Goal: Task Accomplishment & Management: Use online tool/utility

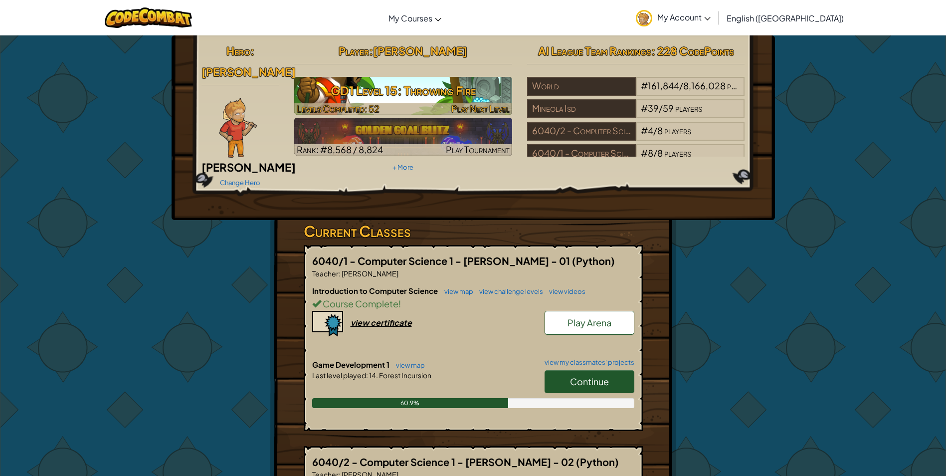
click at [396, 97] on h3 "GD1 Level 15: Throwing Fire" at bounding box center [403, 90] width 218 height 22
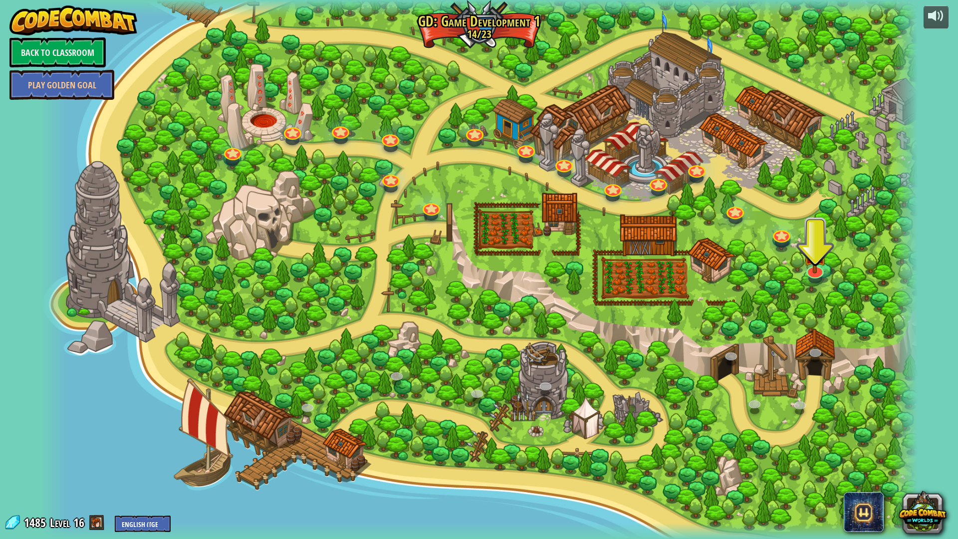
drag, startPoint x: 851, startPoint y: 263, endPoint x: 837, endPoint y: 264, distance: 14.0
click at [842, 264] on div at bounding box center [478, 269] width 877 height 539
click at [824, 256] on img at bounding box center [815, 242] width 25 height 57
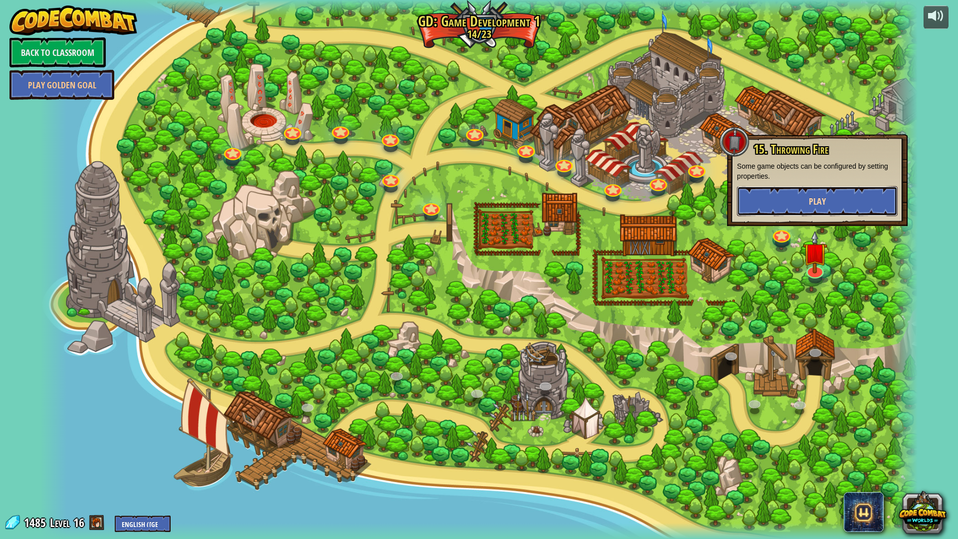
click at [873, 195] on button "Play" at bounding box center [817, 201] width 161 height 30
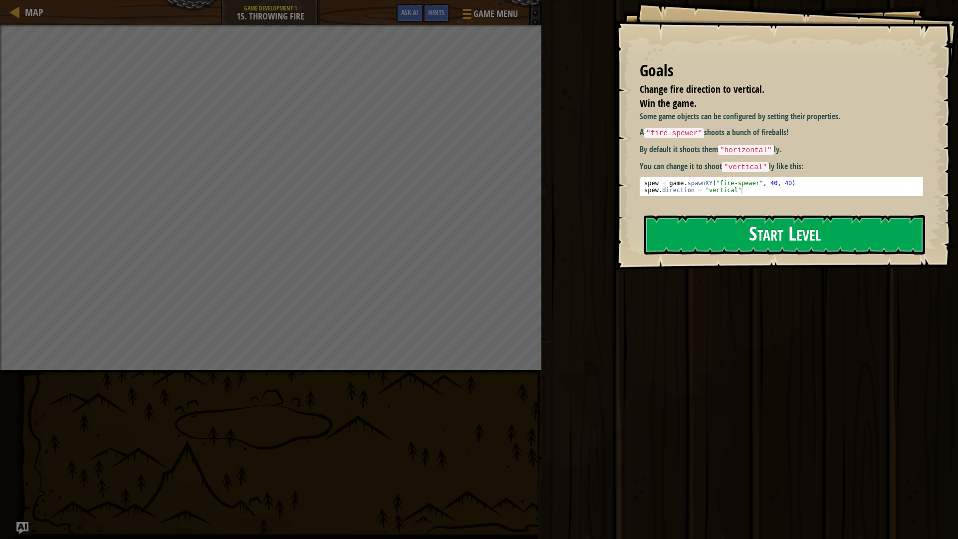
click at [777, 244] on button "Start Level" at bounding box center [784, 234] width 281 height 39
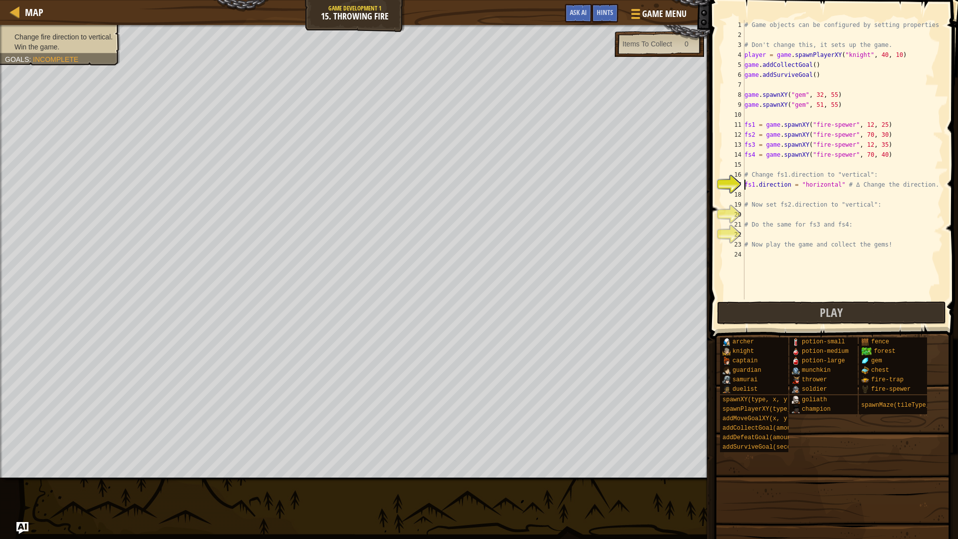
click at [808, 324] on span at bounding box center [835, 155] width 256 height 368
drag, startPoint x: 807, startPoint y: 324, endPoint x: 804, endPoint y: 311, distance: 13.3
click at [807, 324] on span at bounding box center [835, 155] width 256 height 368
drag, startPoint x: 804, startPoint y: 296, endPoint x: 785, endPoint y: 334, distance: 42.6
click at [794, 314] on div "fs1.direction = "horizontal" # ∆ Change the direction. 1 2 3 4 5 6 7 8 9 10 11 …" at bounding box center [832, 189] width 251 height 368
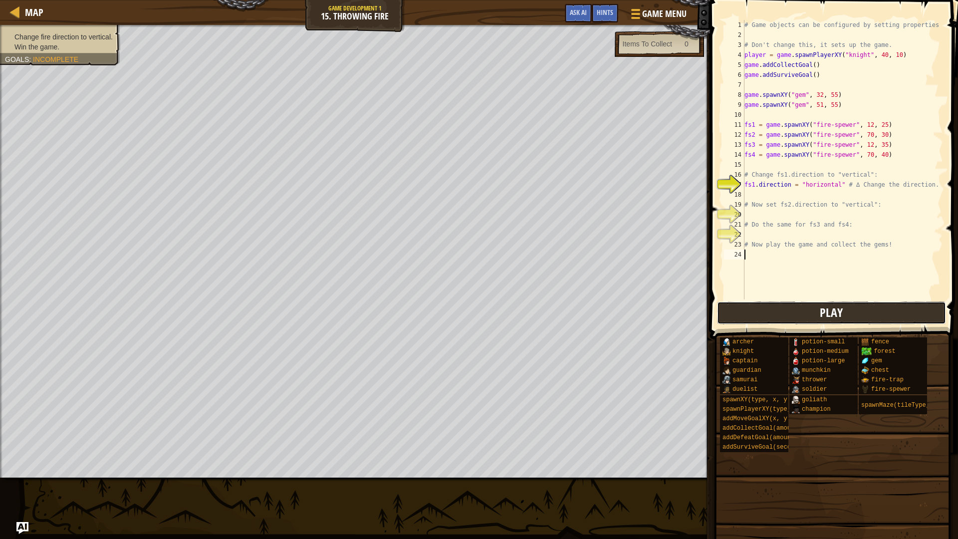
click at [803, 309] on button "Play" at bounding box center [831, 312] width 229 height 23
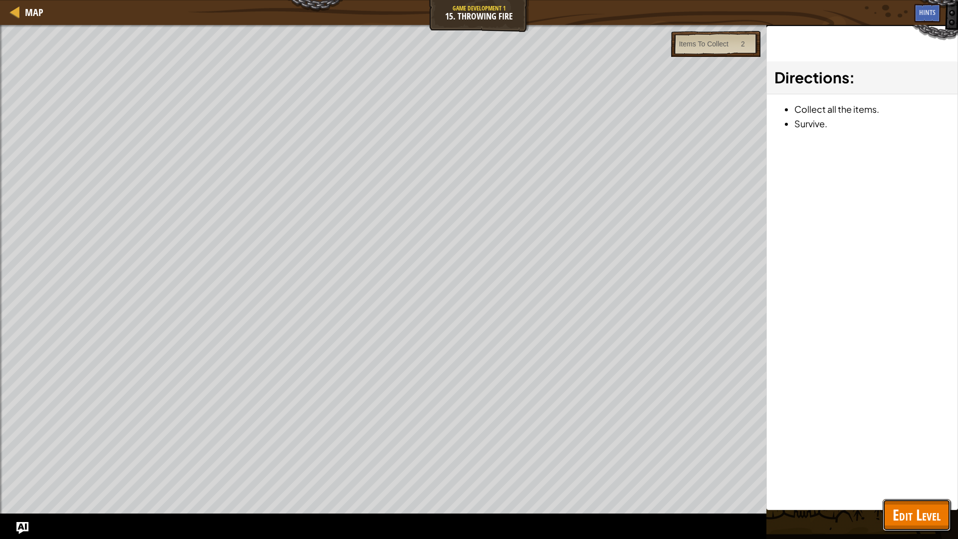
click at [913, 475] on span "Edit Level" at bounding box center [916, 514] width 48 height 20
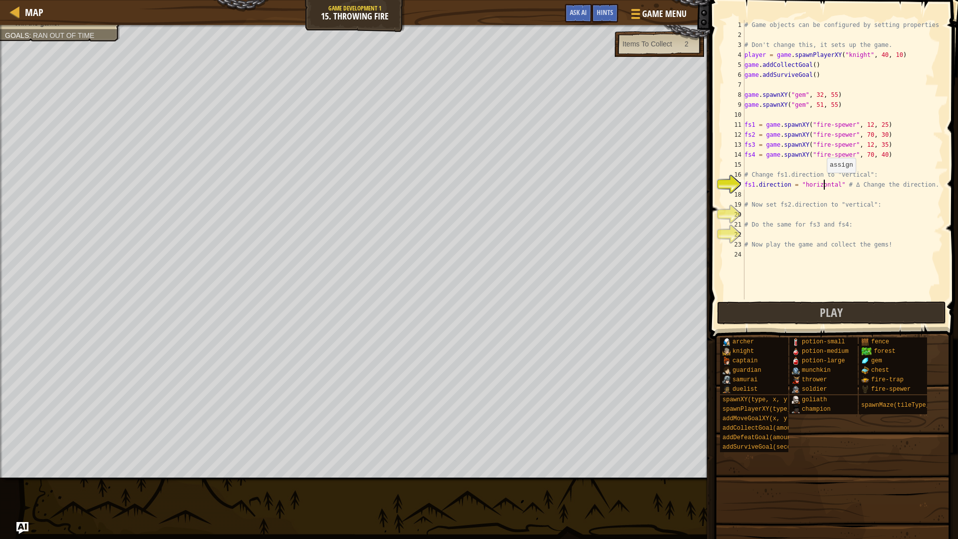
click at [822, 183] on div "# Game objects can be configured by setting properties # Don't change this, it …" at bounding box center [842, 169] width 201 height 299
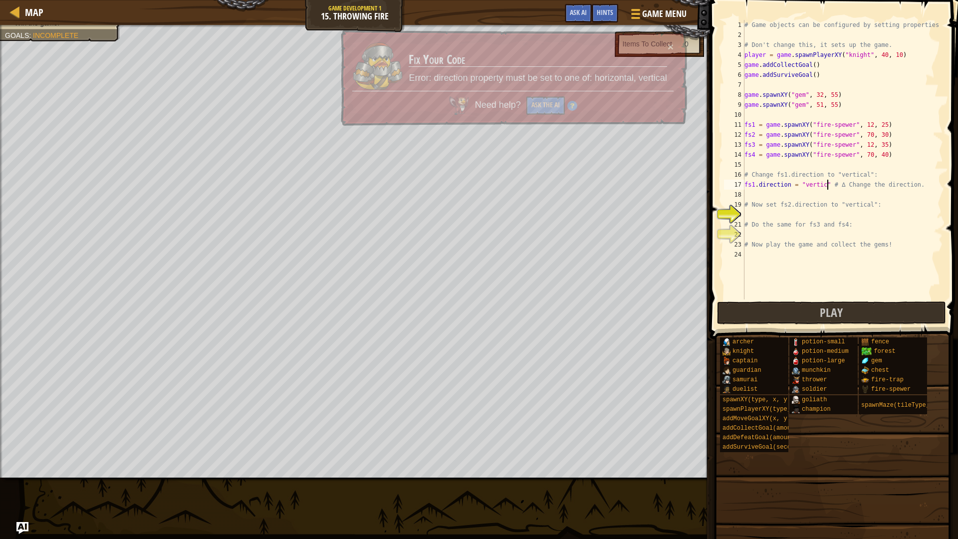
type textarea "fs1.direction = "vertical" # ∆ Change the direction."
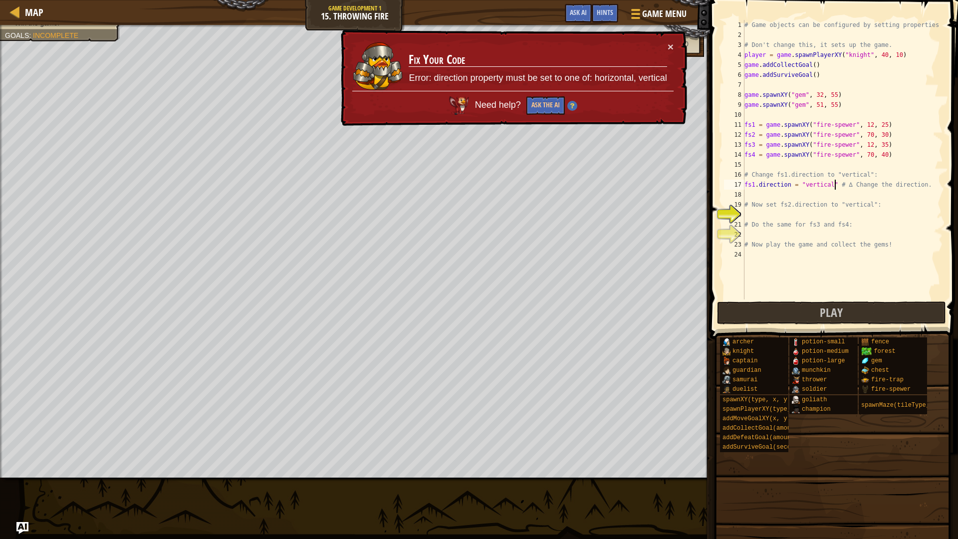
click at [791, 234] on div "# Game objects can be configured by setting properties # Don't change this, it …" at bounding box center [842, 169] width 201 height 299
click at [669, 48] on button "×" at bounding box center [670, 46] width 6 height 10
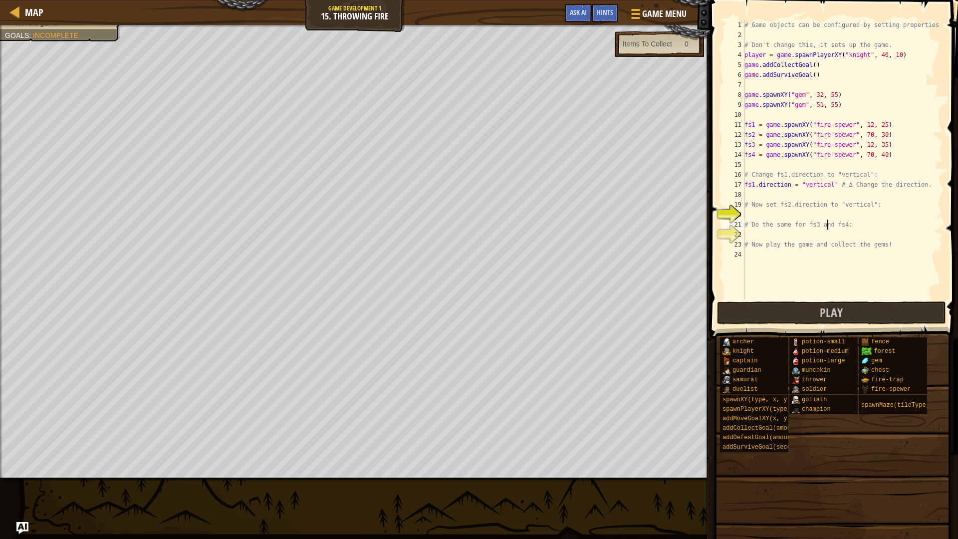
drag, startPoint x: 828, startPoint y: 222, endPoint x: 805, endPoint y: 167, distance: 59.7
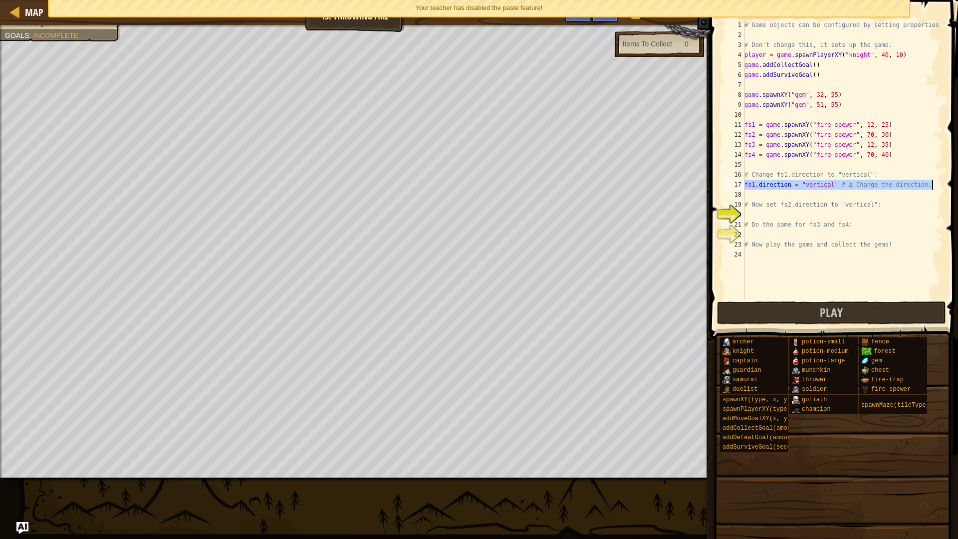
drag, startPoint x: 745, startPoint y: 185, endPoint x: 957, endPoint y: 186, distance: 212.0
click at [946, 186] on div "# Do the same for fs3 and fs4: 1 2 3 4 5 6 7 8 9 10 11 12 13 14 15 16 17 18 19 …" at bounding box center [832, 189] width 251 height 368
click at [903, 209] on div "# Game objects can be configured by setting properties # Don't change this, it …" at bounding box center [842, 169] width 201 height 299
type textarea "# Now set fs2.direction to "vertical":"
click at [880, 200] on div "# Game objects can be configured by setting properties # Don't change this, it …" at bounding box center [842, 169] width 201 height 299
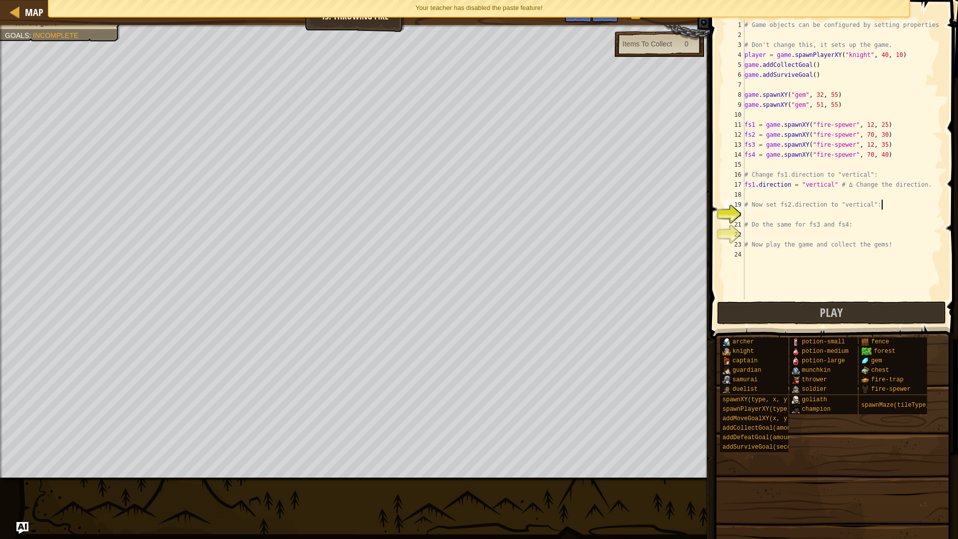
click at [834, 216] on div "# Game objects can be configured by setting properties # Don't change this, it …" at bounding box center [842, 169] width 201 height 299
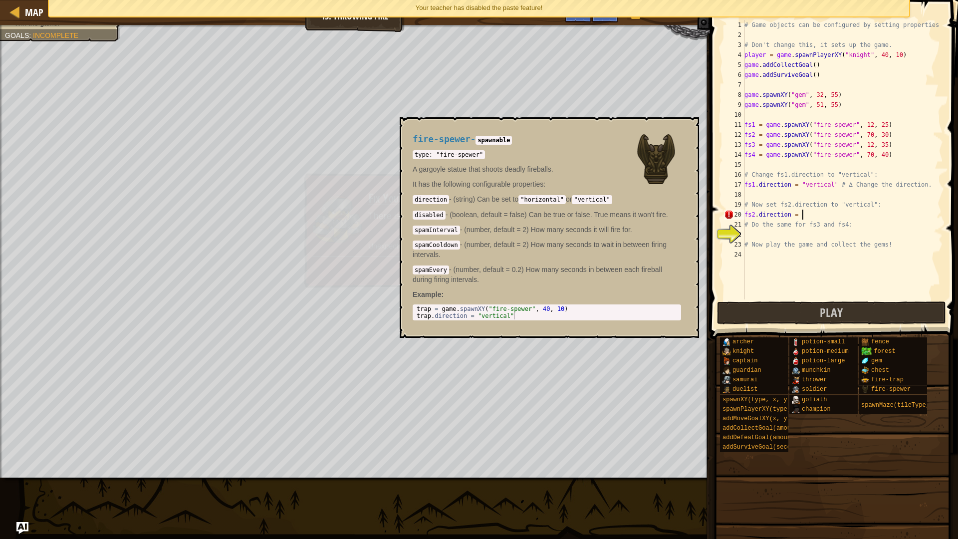
scroll to position [4, 4]
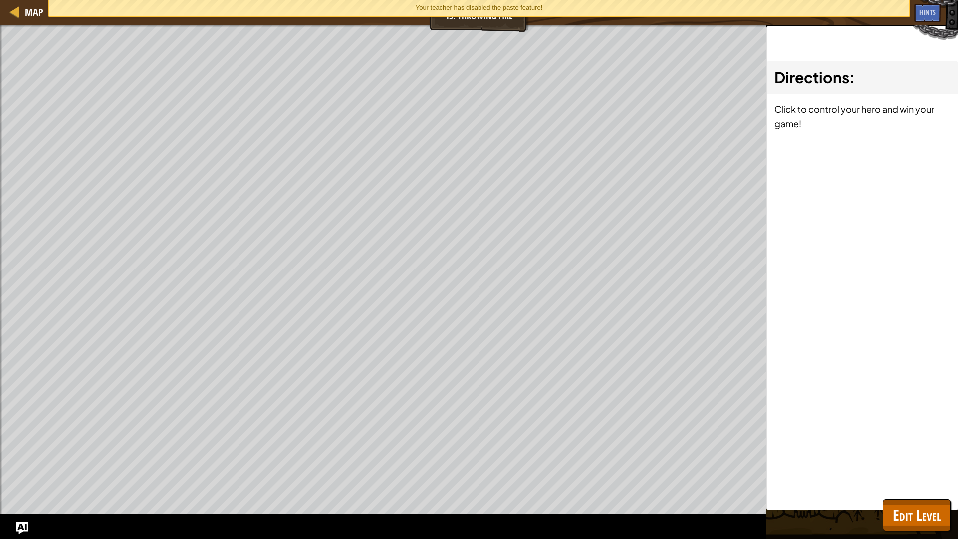
drag, startPoint x: 906, startPoint y: 387, endPoint x: 897, endPoint y: 395, distance: 11.6
click at [922, 475] on span "Edit Level" at bounding box center [916, 514] width 48 height 20
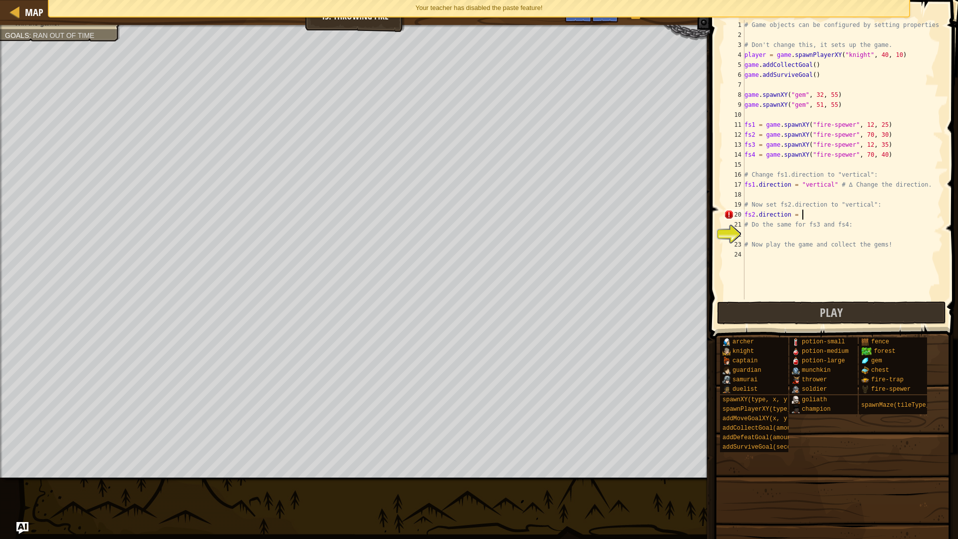
click at [808, 210] on div "# Game objects can be configured by setting properties # Don't change this, it …" at bounding box center [842, 169] width 201 height 299
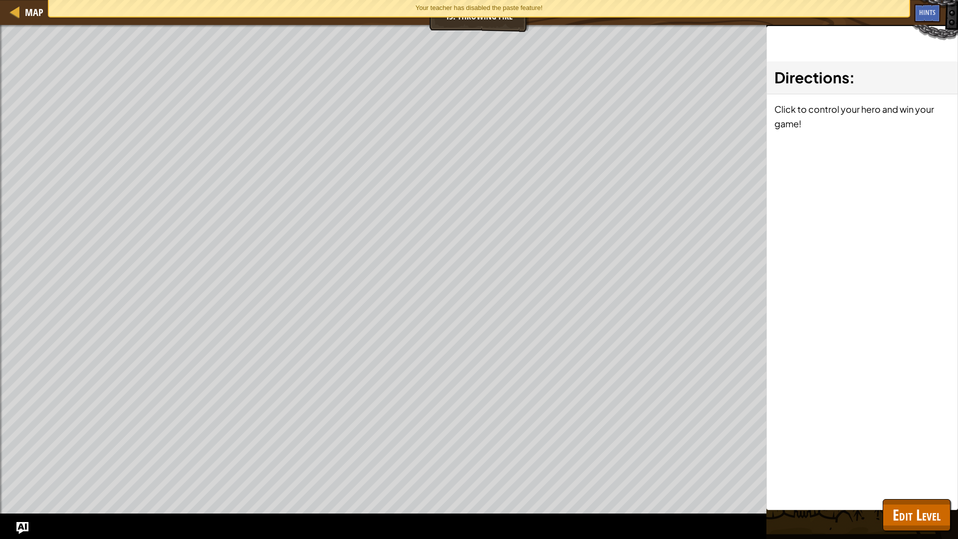
click at [946, 475] on div "Change fire direction to vertical. Win the game. Goals : Ran out of time Items …" at bounding box center [479, 282] width 958 height 514
click at [905, 475] on div "Directions : Click to control your hero and win your game!" at bounding box center [862, 268] width 192 height 484
drag, startPoint x: 892, startPoint y: 433, endPoint x: 938, endPoint y: 538, distance: 115.5
click at [938, 475] on div "Change fire direction to vertical. Win the game. Goals : Ran out of time Items …" at bounding box center [479, 282] width 958 height 514
click at [926, 475] on button "Edit Level" at bounding box center [916, 515] width 68 height 32
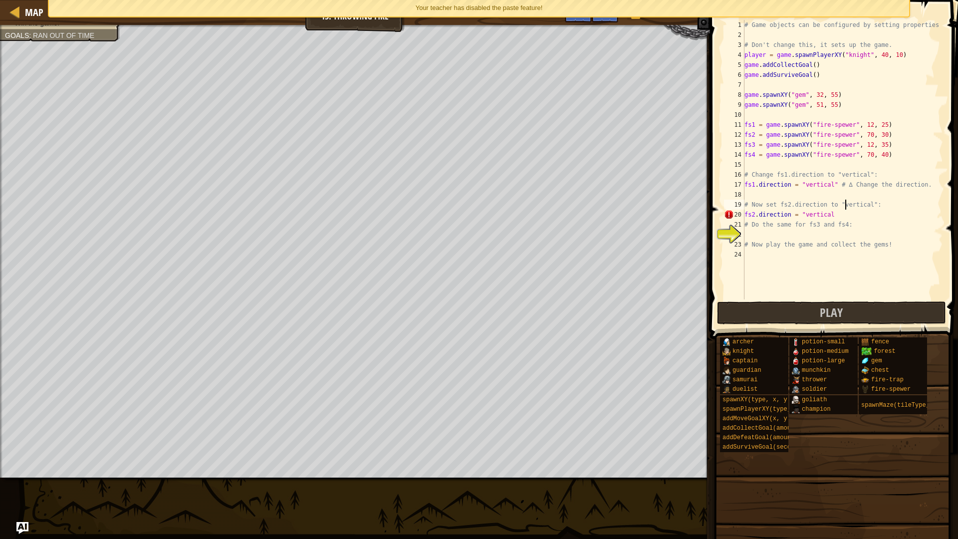
click at [844, 209] on div "# Game objects can be configured by setting properties # Don't change this, it …" at bounding box center [842, 169] width 201 height 299
click at [844, 214] on div "# Game objects can be configured by setting properties # Don't change this, it …" at bounding box center [842, 169] width 201 height 299
type textarea "fs2.direction = "vertical""
click at [849, 233] on div "# Game objects can be configured by setting properties # Don't change this, it …" at bounding box center [842, 169] width 201 height 299
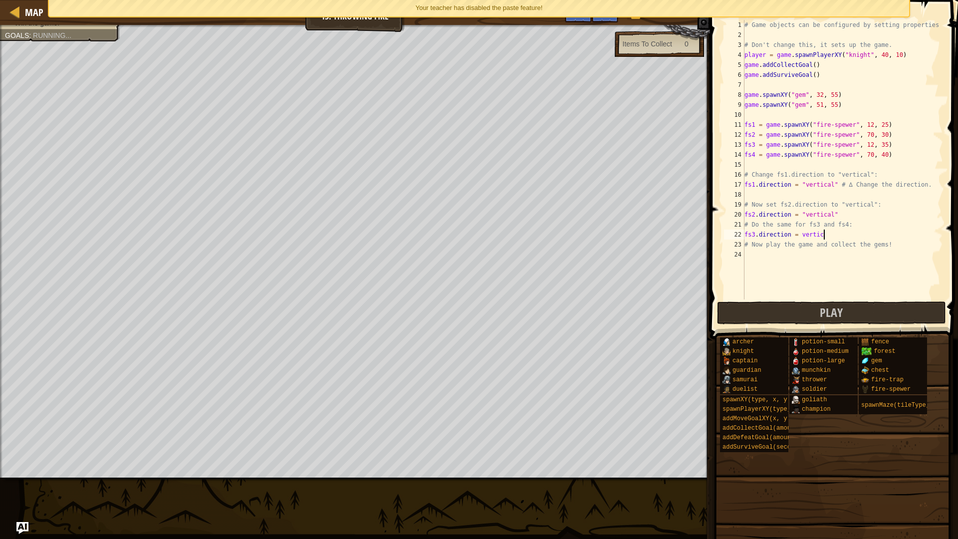
type textarea "fs3.direction = vertical"
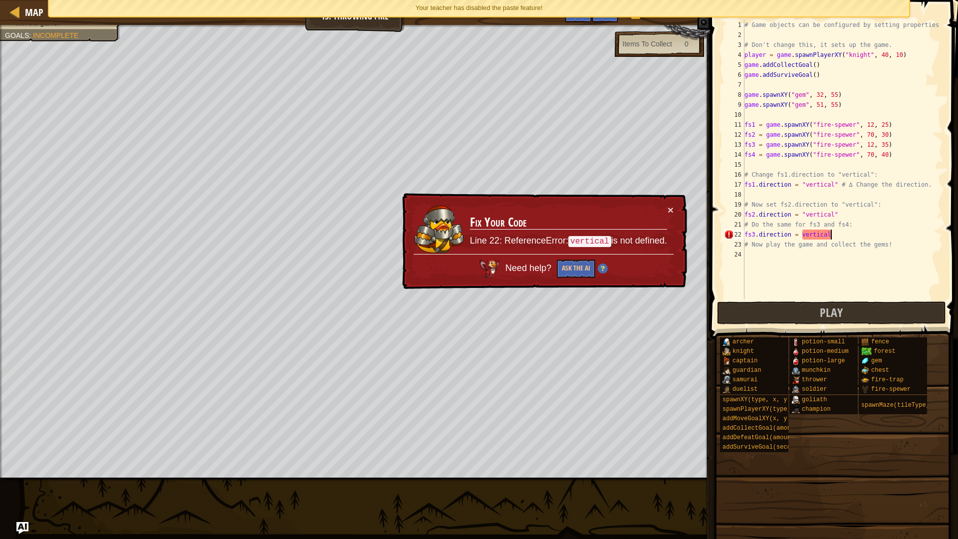
scroll to position [4, 0]
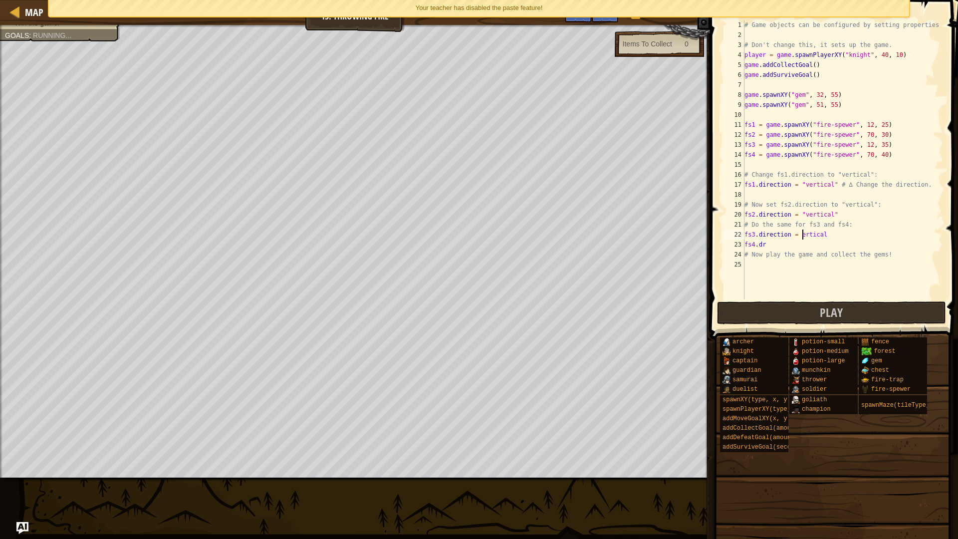
click at [806, 230] on div "# Game objects can be configured by setting properties # Don't change this, it …" at bounding box center [842, 169] width 201 height 299
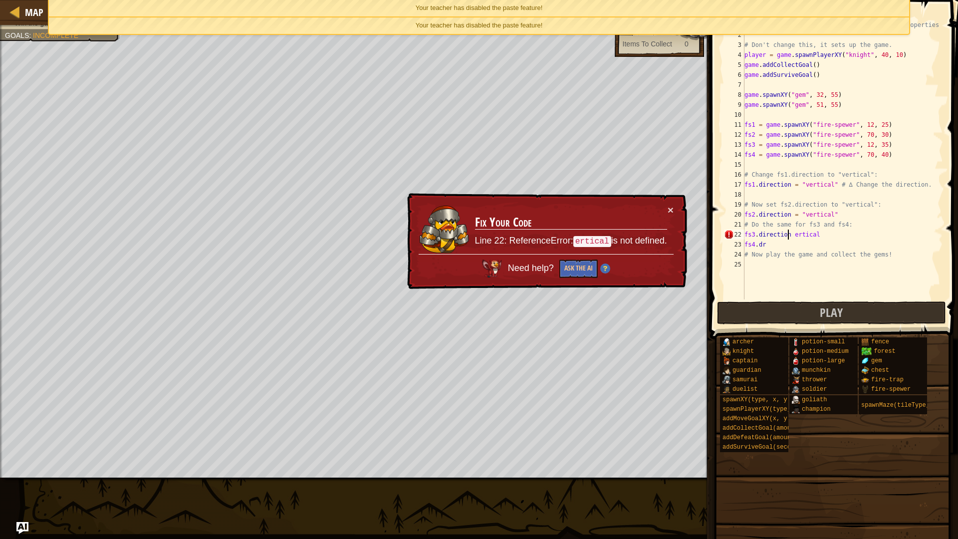
click at [787, 231] on div "# Game objects can be configured by setting properties # Don't change this, it …" at bounding box center [842, 169] width 201 height 299
click at [790, 238] on div "# Game objects can be configured by setting properties # Don't change this, it …" at bounding box center [842, 169] width 201 height 299
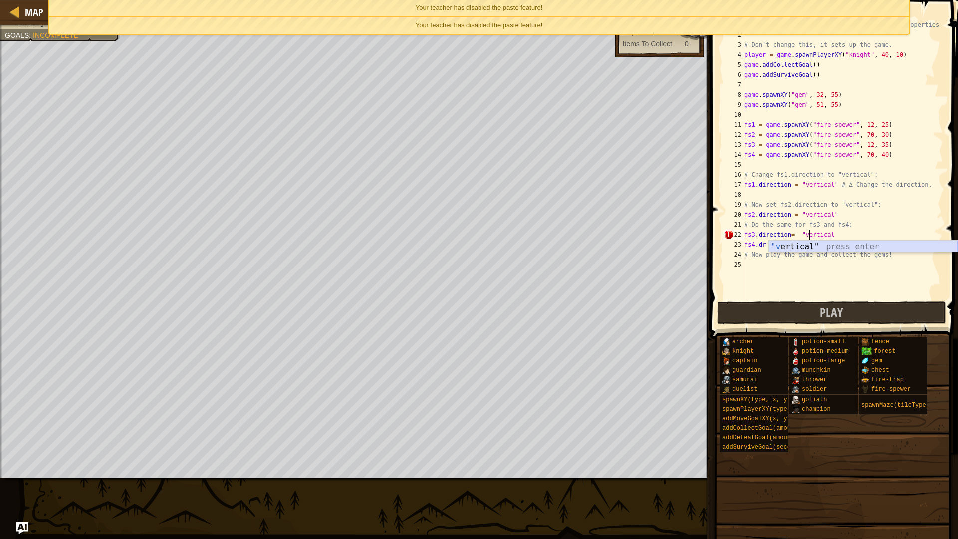
click at [819, 253] on div "# Game objects can be configured by setting properties # Don't change this, it …" at bounding box center [842, 169] width 201 height 299
click at [821, 242] on div "# Game objects can be configured by setting properties # Don't change this, it …" at bounding box center [842, 169] width 201 height 299
click at [835, 229] on div "# Game objects can be configured by setting properties # Don't change this, it …" at bounding box center [842, 169] width 201 height 299
type textarea "fs3.direction= "vertical""
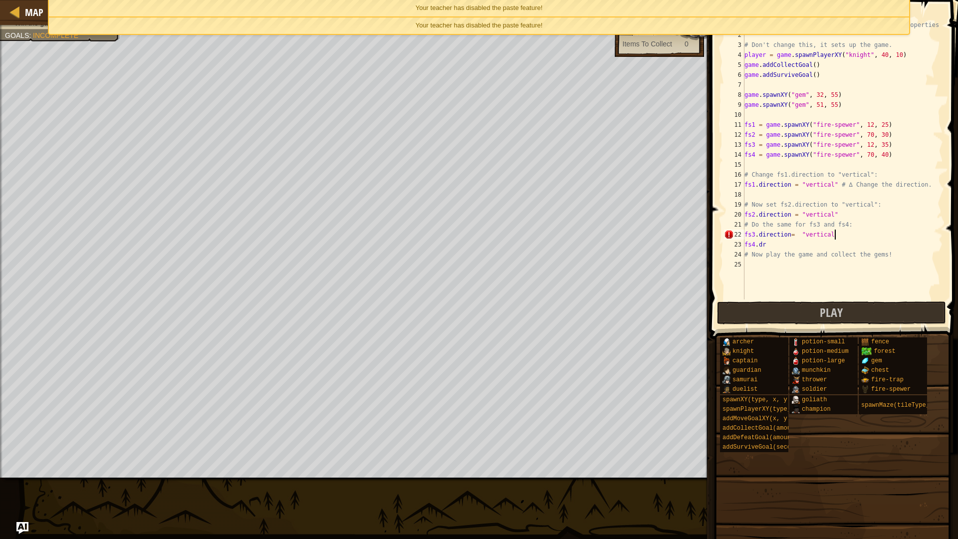
scroll to position [4, 7]
click at [819, 262] on div "# Game objects can be configured by setting properties # Don't change this, it …" at bounding box center [842, 169] width 201 height 299
click at [818, 234] on div "# Game objects can be configured by setting properties # Don't change this, it …" at bounding box center [842, 169] width 201 height 299
click at [817, 251] on div "# Game objects can be configured by setting properties # Don't change this, it …" at bounding box center [842, 169] width 201 height 299
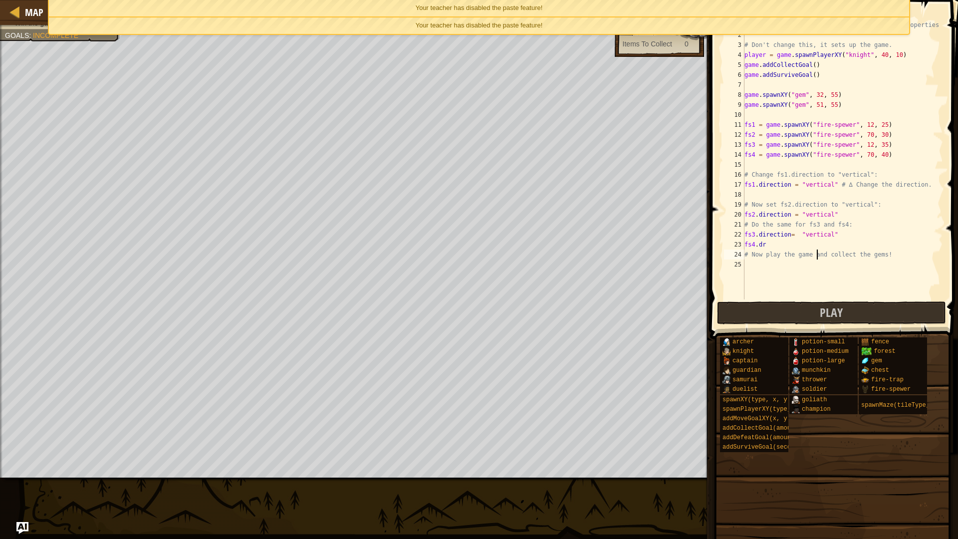
click at [819, 244] on div "# Game objects can be configured by setting properties # Don't change this, it …" at bounding box center [842, 169] width 201 height 299
type textarea "fs4.direction = "vertical""
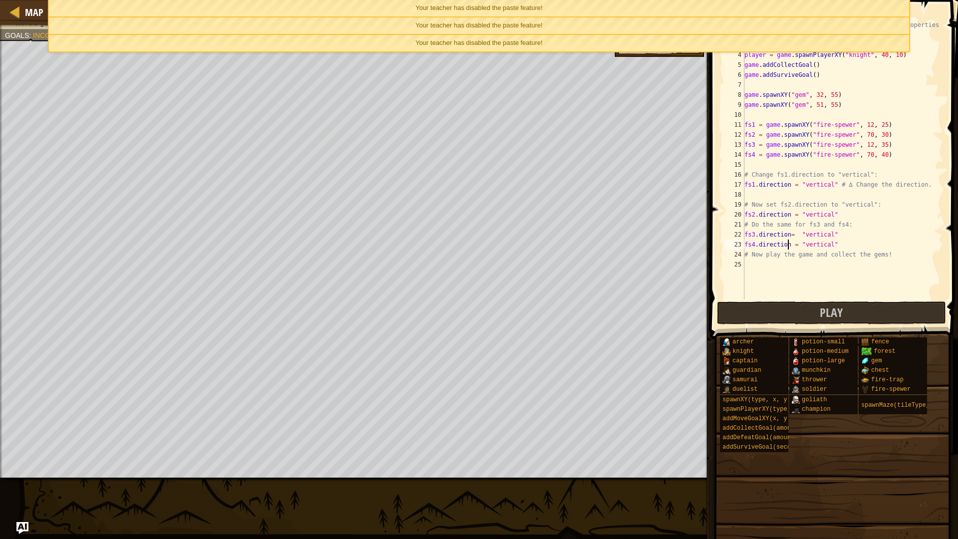
click at [821, 299] on div "# Game objects can be configured by setting properties # Don't change this, it …" at bounding box center [842, 169] width 201 height 299
click at [824, 310] on span "Play" at bounding box center [831, 312] width 23 height 16
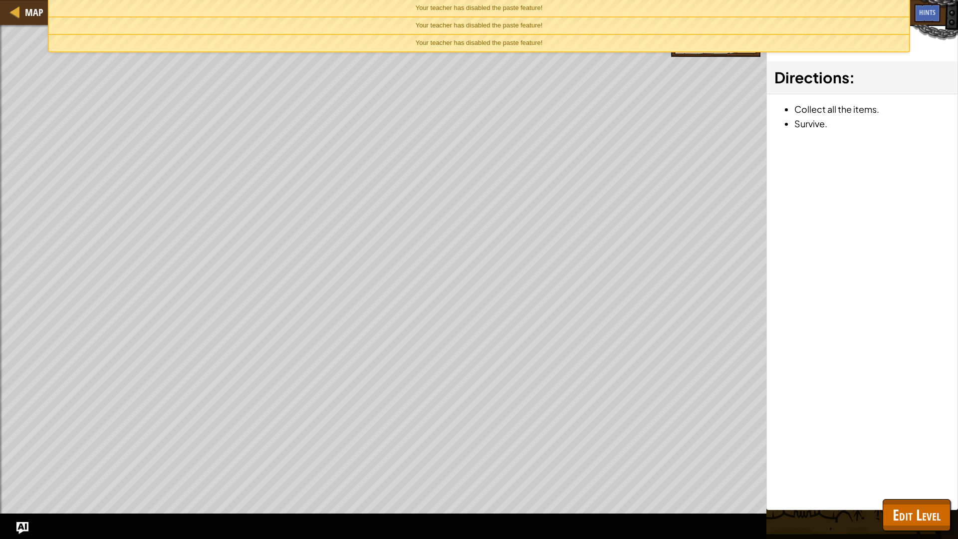
click at [331, 48] on div "Your teacher has disabled the paste feature!" at bounding box center [479, 43] width 860 height 16
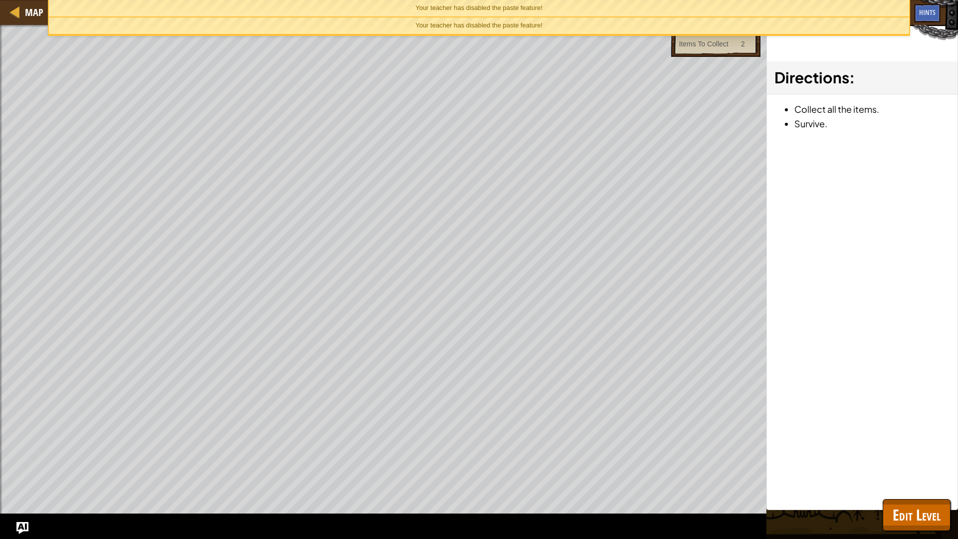
click at [333, 27] on div "Your teacher has disabled the paste feature!" at bounding box center [479, 25] width 860 height 16
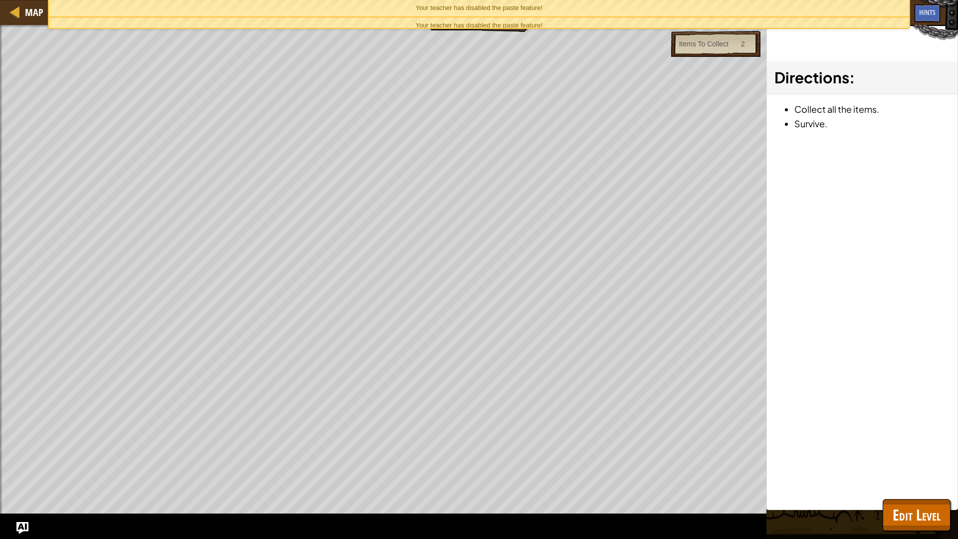
click at [335, 6] on div "Your teacher has disabled the paste feature!" at bounding box center [479, 8] width 860 height 16
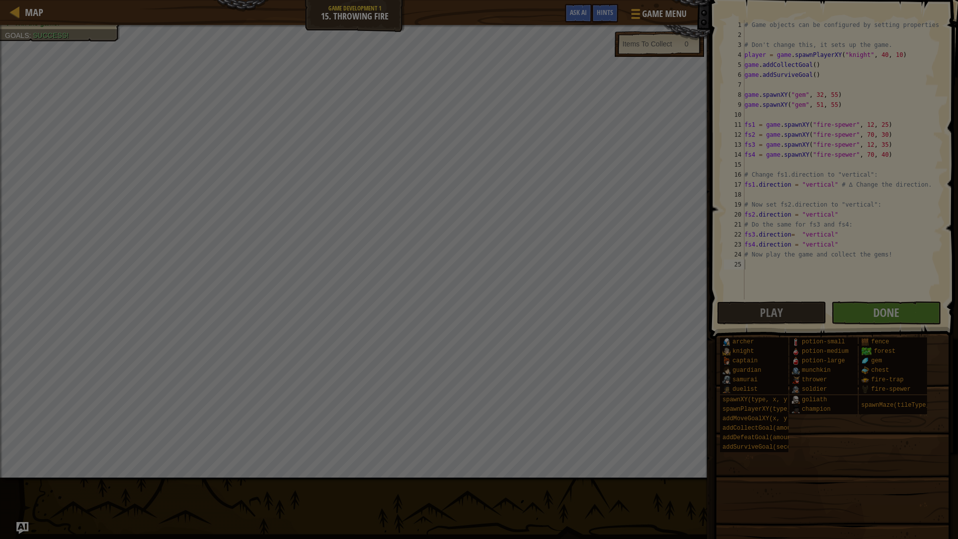
click at [0, 0] on div "Loading..." at bounding box center [0, 0] width 0 height 0
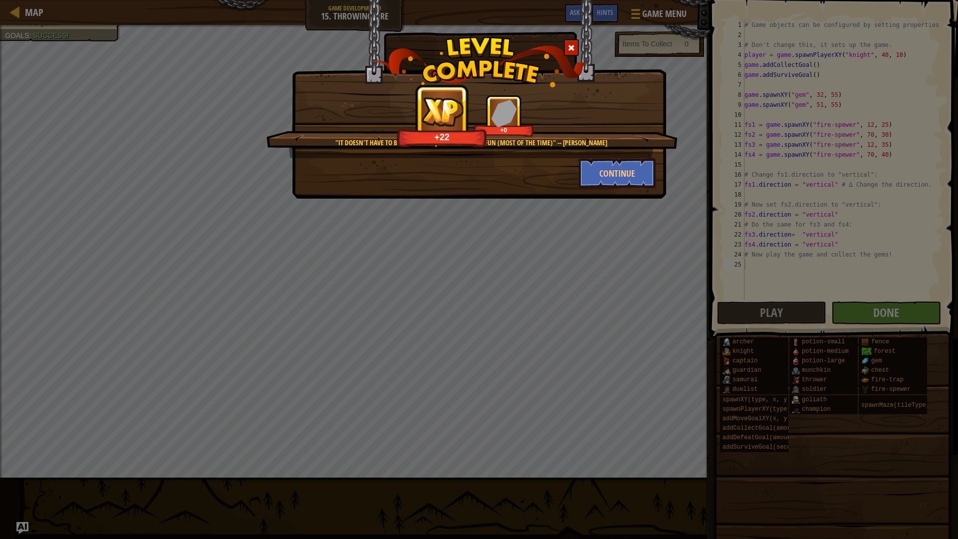
drag, startPoint x: 589, startPoint y: 0, endPoint x: 534, endPoint y: 153, distance: 162.9
click at [532, 153] on div ""It doesn't have to be perfect.. It just needs to be fun (most of the time)" --…" at bounding box center [471, 126] width 411 height 63
click at [590, 171] on button "Continue" at bounding box center [617, 173] width 77 height 30
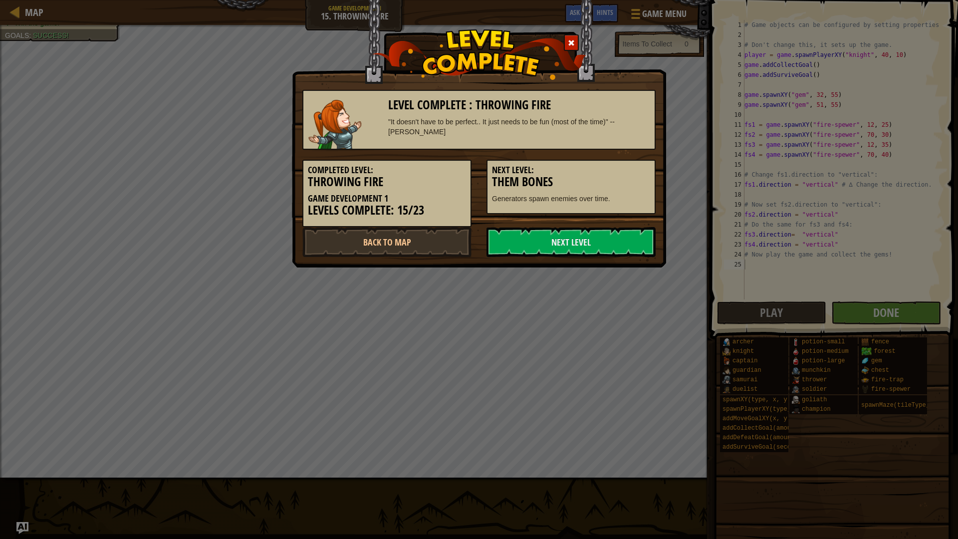
click at [605, 178] on h3 "Them Bones" at bounding box center [571, 181] width 158 height 13
click at [565, 255] on link "Next Level" at bounding box center [570, 242] width 169 height 30
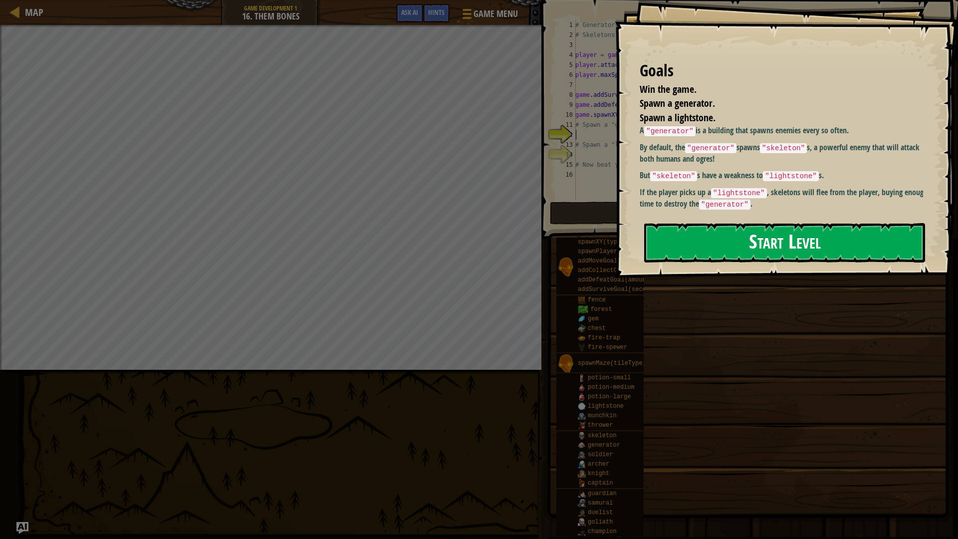
click at [717, 236] on button "Start Level" at bounding box center [784, 242] width 281 height 39
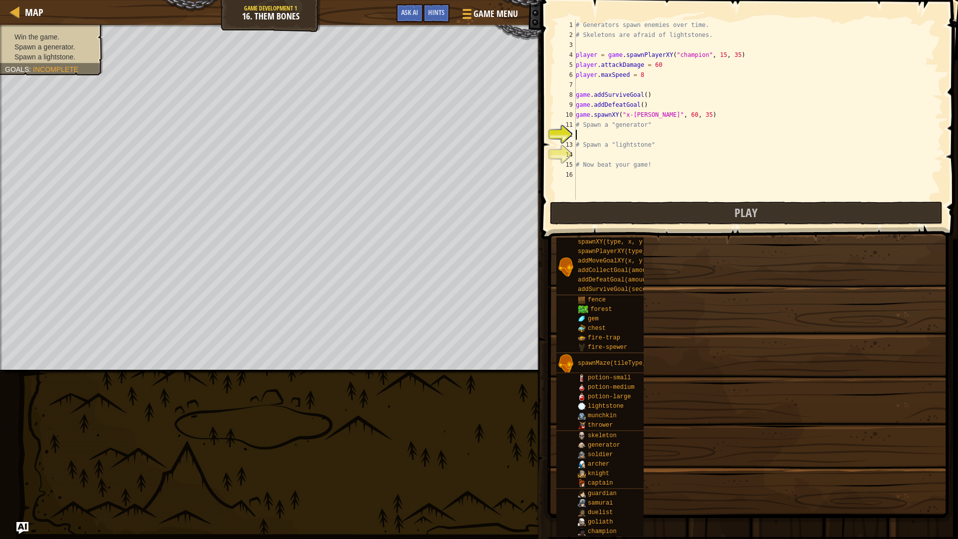
click at [648, 133] on div "# Generators spawn enemies over time. # Skeletons are afraid of lightstones. pl…" at bounding box center [759, 120] width 370 height 200
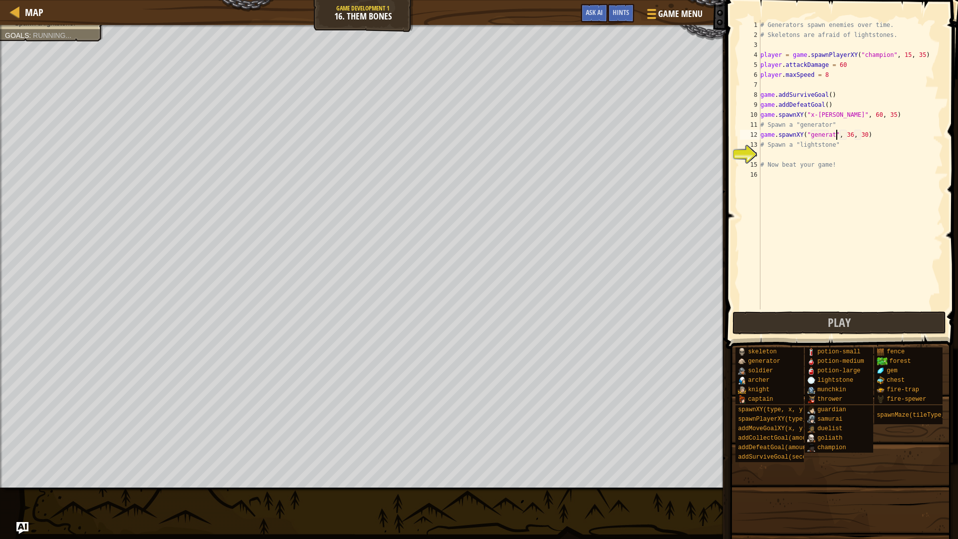
scroll to position [4, 6]
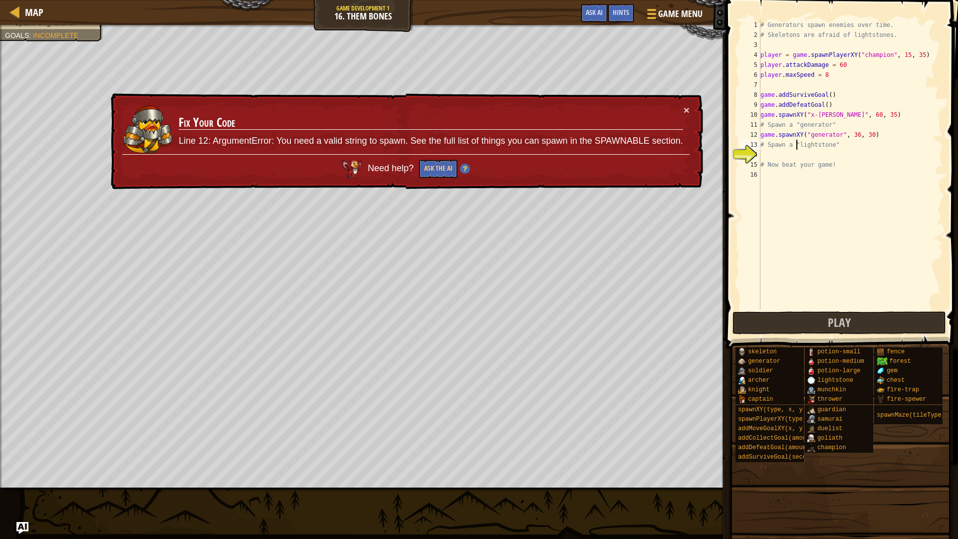
click at [796, 149] on div "# Generators spawn enemies over time. # Skeletons are afraid of lightstones. pl…" at bounding box center [850, 174] width 185 height 309
type textarea "# Spawn a "lightstone""
click at [797, 153] on div "# Generators spawn enemies over time. # Skeletons are afraid of lightstones. pl…" at bounding box center [850, 174] width 185 height 309
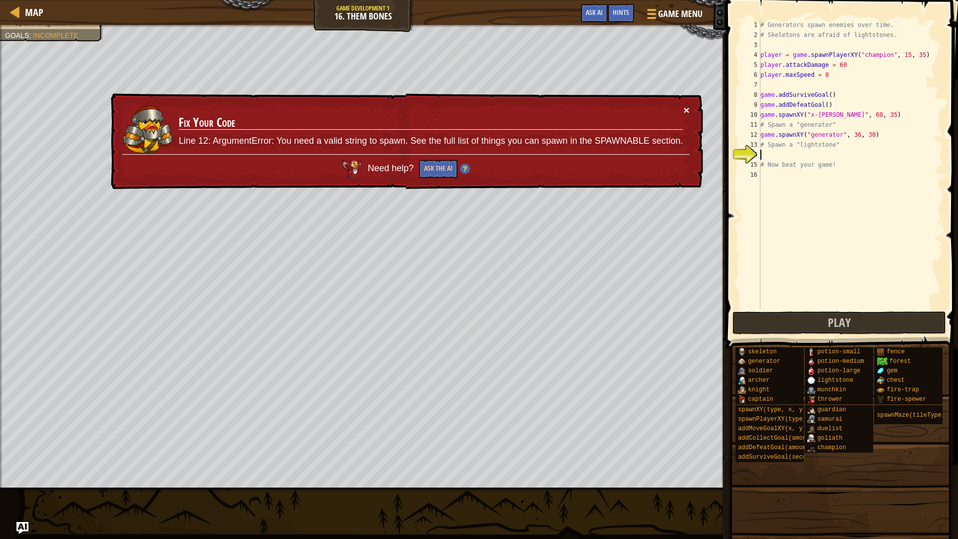
click at [683, 105] on button "×" at bounding box center [686, 110] width 6 height 10
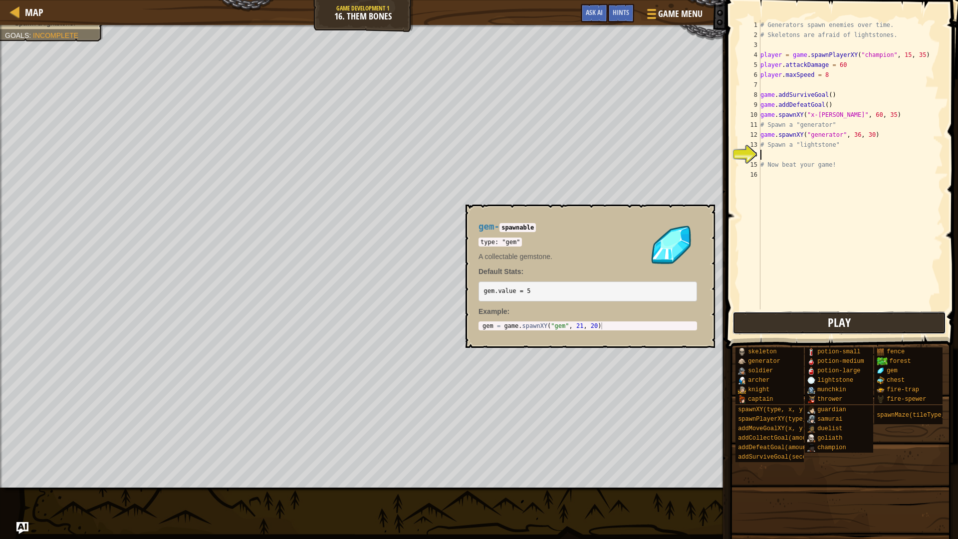
click at [881, 321] on button "Play" at bounding box center [839, 322] width 214 height 23
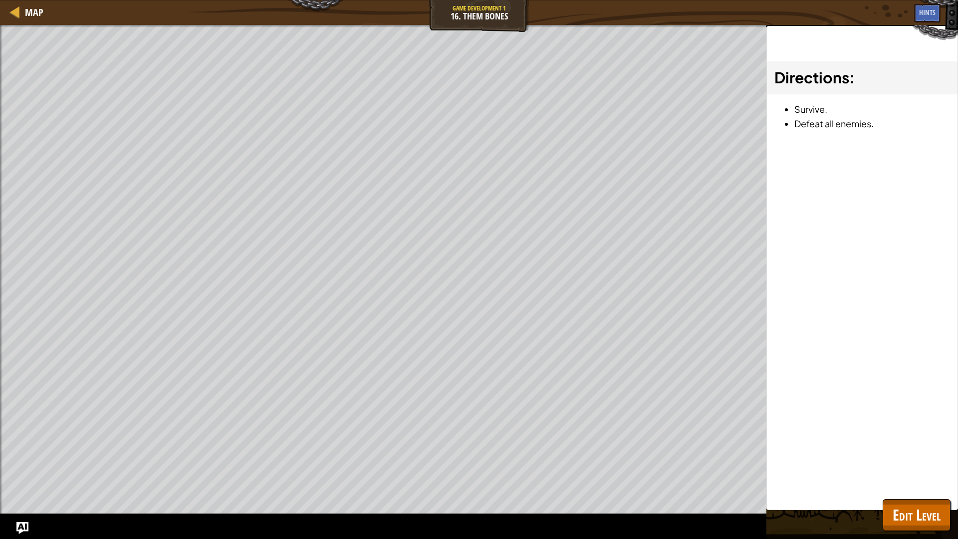
click at [946, 475] on div "Win the game. Spawn a generator. Spawn a lightstone. Goals : Ran out of time ♫ …" at bounding box center [479, 282] width 958 height 514
click at [924, 475] on span "Edit Level" at bounding box center [916, 514] width 48 height 20
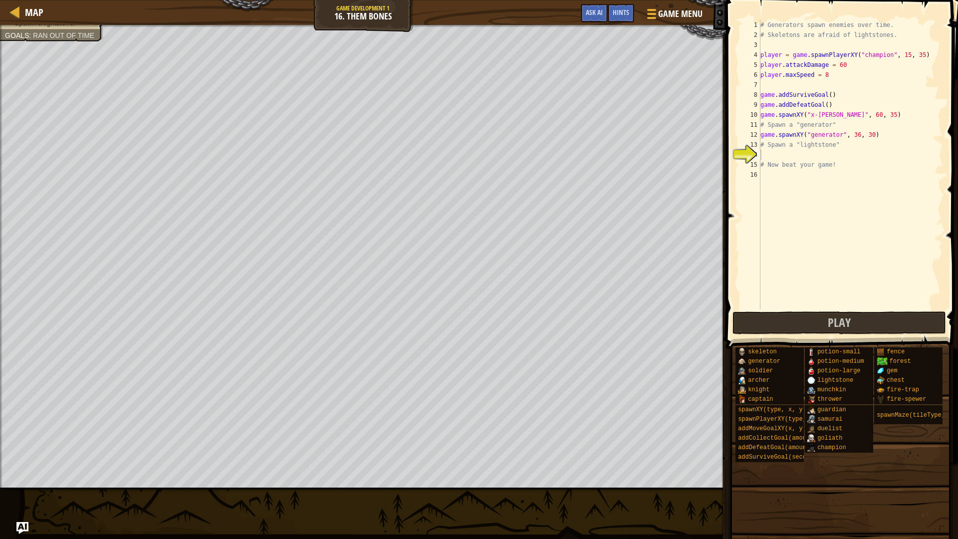
click at [810, 156] on div "# Generators spawn enemies over time. # Skeletons are afraid of lightstones. pl…" at bounding box center [850, 174] width 185 height 309
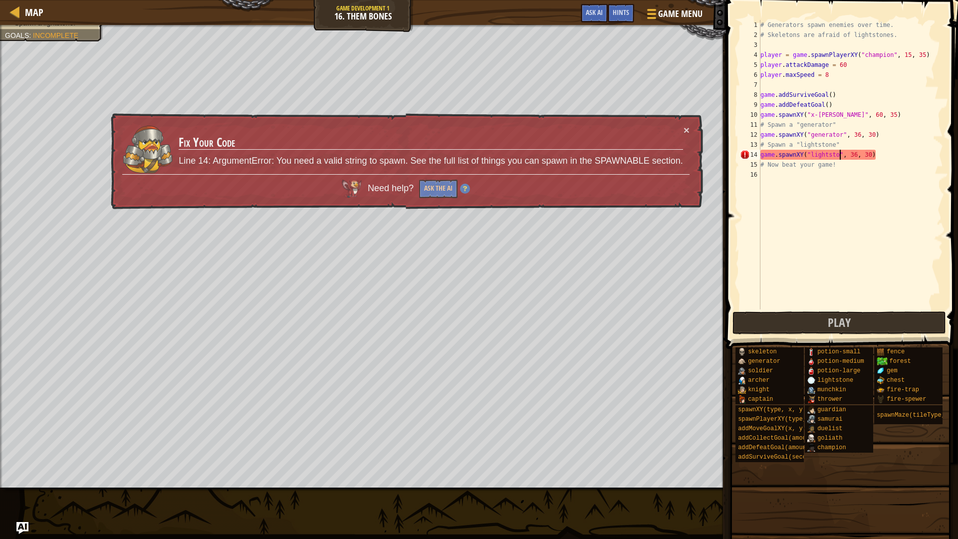
scroll to position [4, 7]
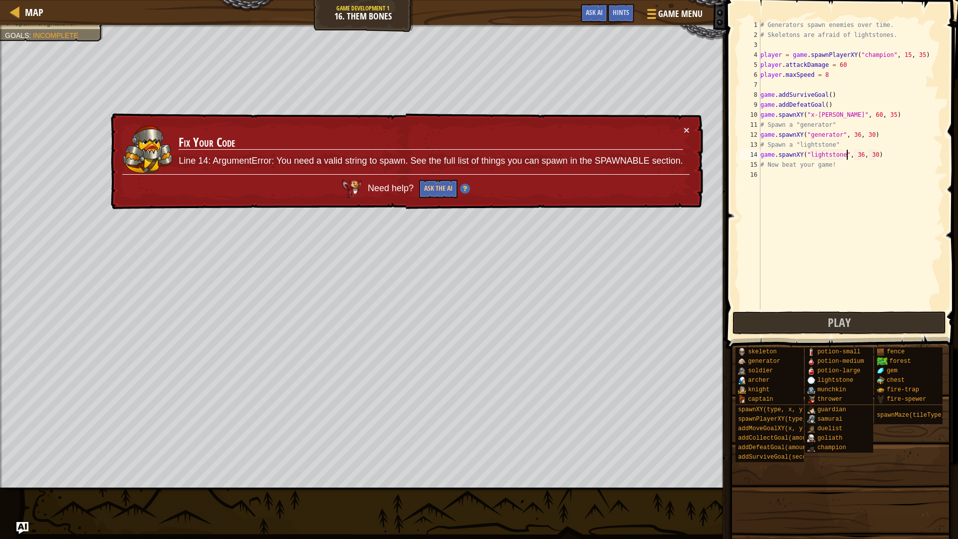
type textarea "game.spawnXY("lightstone", 36, 30)"
click at [844, 336] on span at bounding box center [843, 160] width 240 height 378
click at [815, 327] on button "Play" at bounding box center [839, 322] width 214 height 23
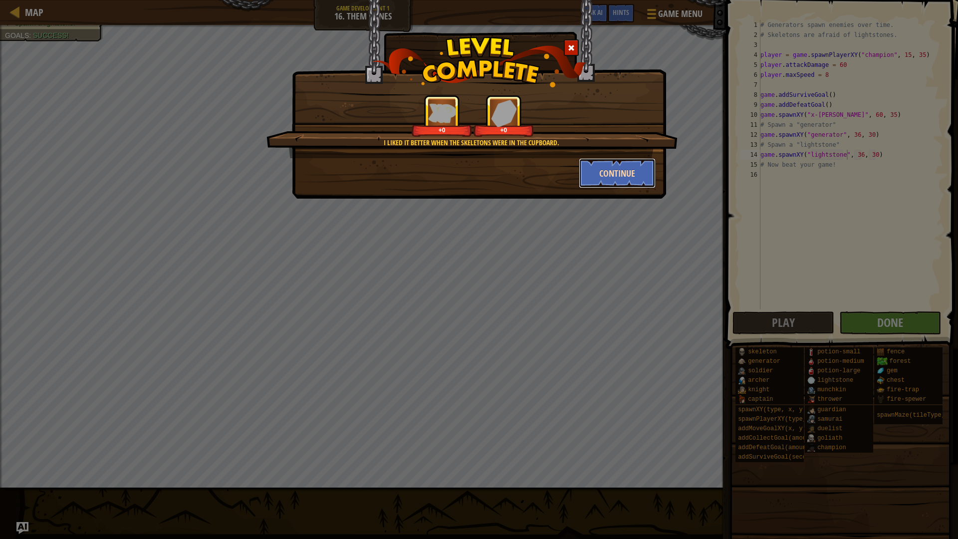
click at [604, 171] on button "Continue" at bounding box center [617, 173] width 77 height 30
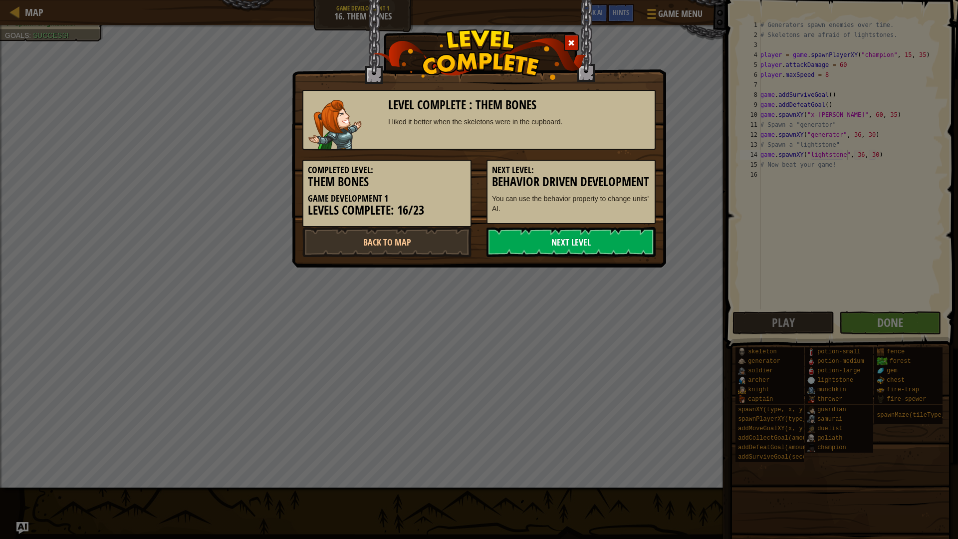
click at [610, 257] on link "Next Level" at bounding box center [570, 242] width 169 height 30
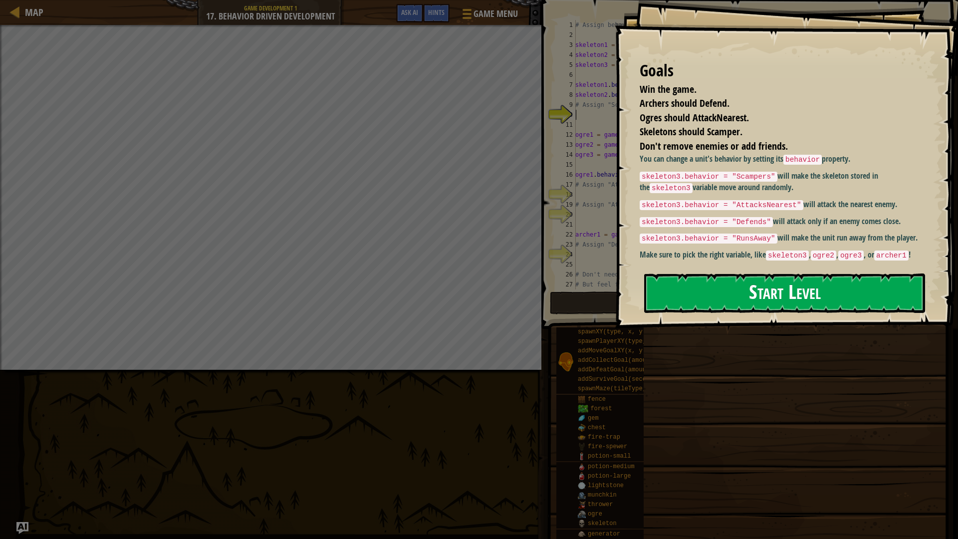
drag, startPoint x: 359, startPoint y: 0, endPoint x: 819, endPoint y: 302, distance: 550.8
click at [819, 302] on button "Start Level" at bounding box center [784, 292] width 281 height 39
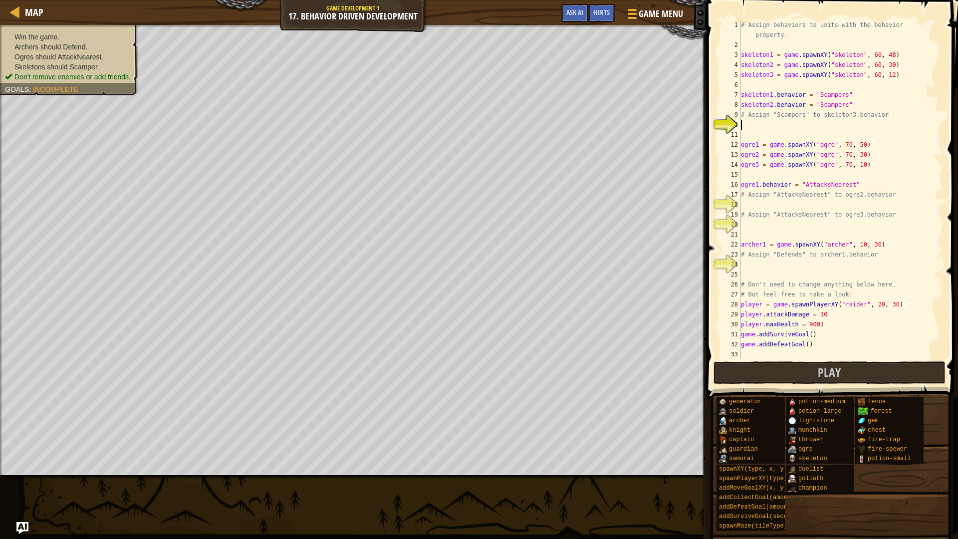
click at [748, 158] on div "# Assign behaviors to units with the behavior property. skeleton1 = game . spaw…" at bounding box center [837, 204] width 197 height 369
type textarea "ogre1 = game.spawnXY("ogre", 70, 50) ogre2 = game.spawnXY("ogre", 70, 30)"
click at [784, 128] on div "# Assign behaviors to units with the behavior property. skeleton1 = game . spaw…" at bounding box center [837, 204] width 197 height 369
click at [850, 108] on div "# Assign behaviors to units with the behavior property. skeleton1 = game . spaw…" at bounding box center [837, 204] width 197 height 369
type textarea "skeleton2.behavior = "Scampers""
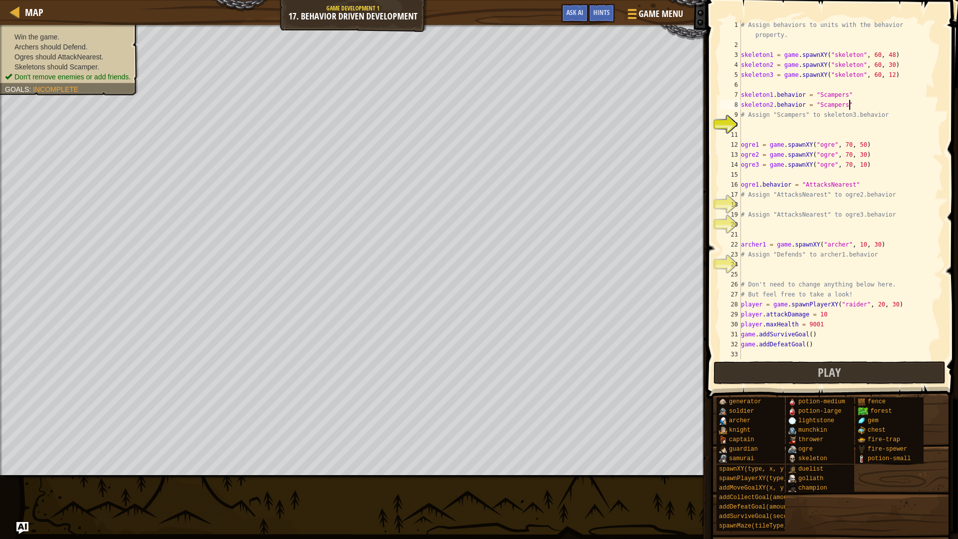
click at [892, 125] on div "# Assign behaviors to units with the behavior property. skeleton1 = game . spaw…" at bounding box center [837, 204] width 197 height 369
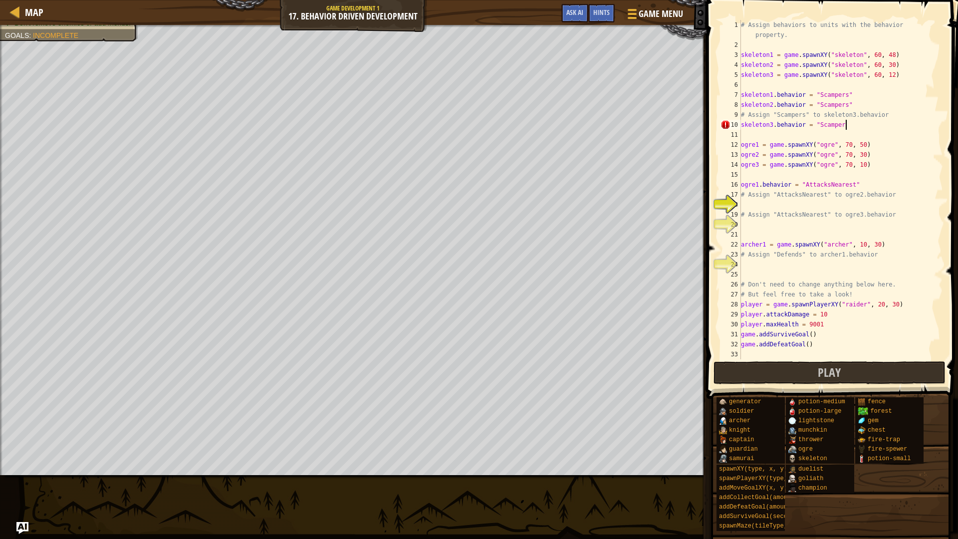
scroll to position [4, 8]
type textarea "skeleton3.behavior = "Scampers""
click at [861, 201] on div "# Assign behaviors to units with the behavior property. skeleton1 = game . spaw…" at bounding box center [837, 204] width 197 height 369
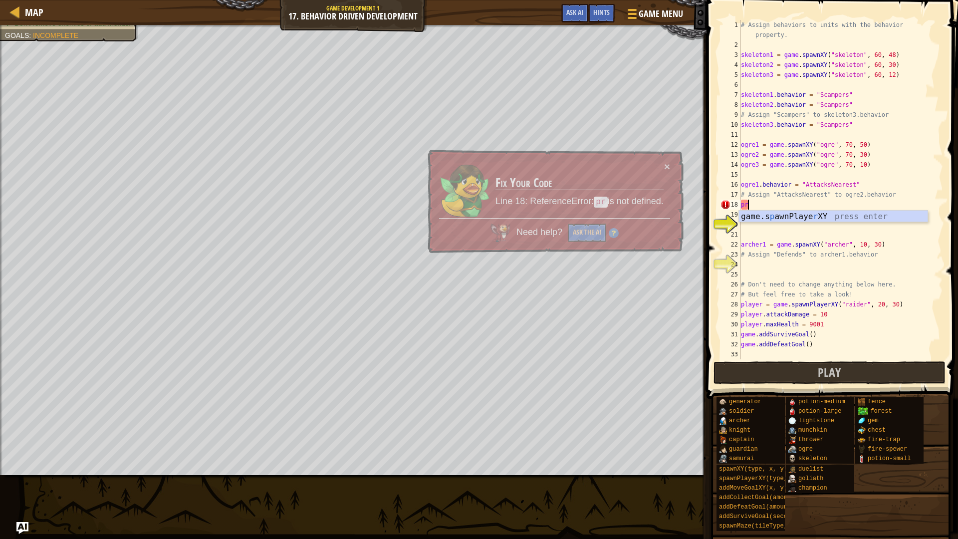
type textarea "p"
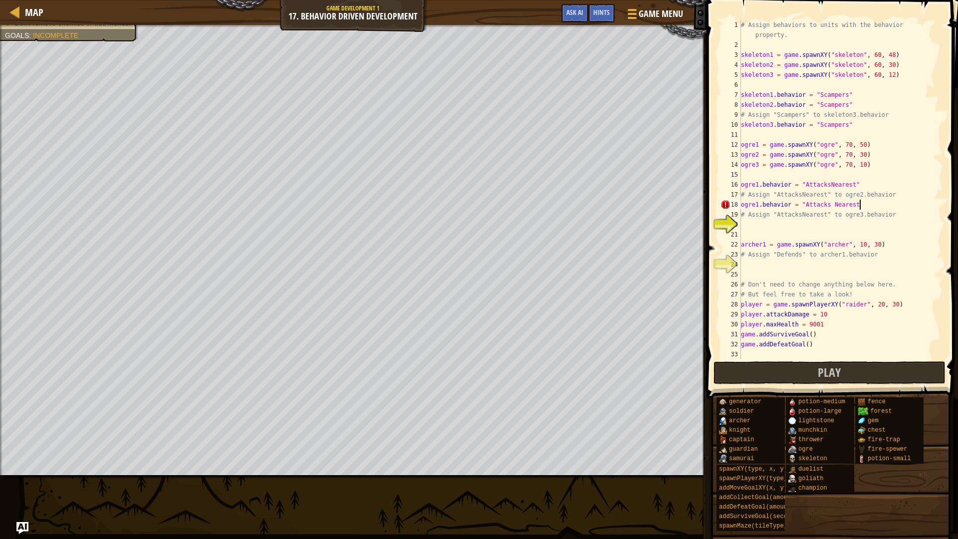
scroll to position [4, 9]
type textarea "# Assign "AttacksNearest" to ogre3.behavior"
click at [755, 203] on div "# Assign behaviors to units with the behavior property. skeleton1 = game . spaw…" at bounding box center [837, 204] width 197 height 369
click at [757, 202] on div "# Assign behaviors to units with the behavior property. skeleton1 = game . spaw…" at bounding box center [837, 204] width 197 height 369
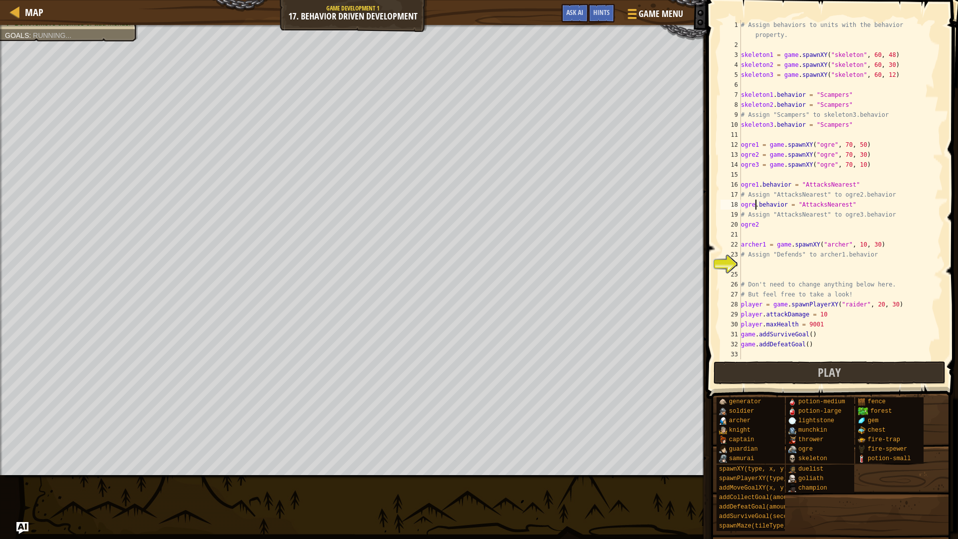
scroll to position [4, 1]
click at [787, 224] on div "# Assign behaviors to units with the behavior property. skeleton1 = game . spaw…" at bounding box center [837, 204] width 197 height 369
type textarea "ogre3.behavior = "AttacksNearest""
click at [825, 270] on div "# Assign behaviors to units with the behavior property. skeleton1 = game . spaw…" at bounding box center [837, 204] width 197 height 369
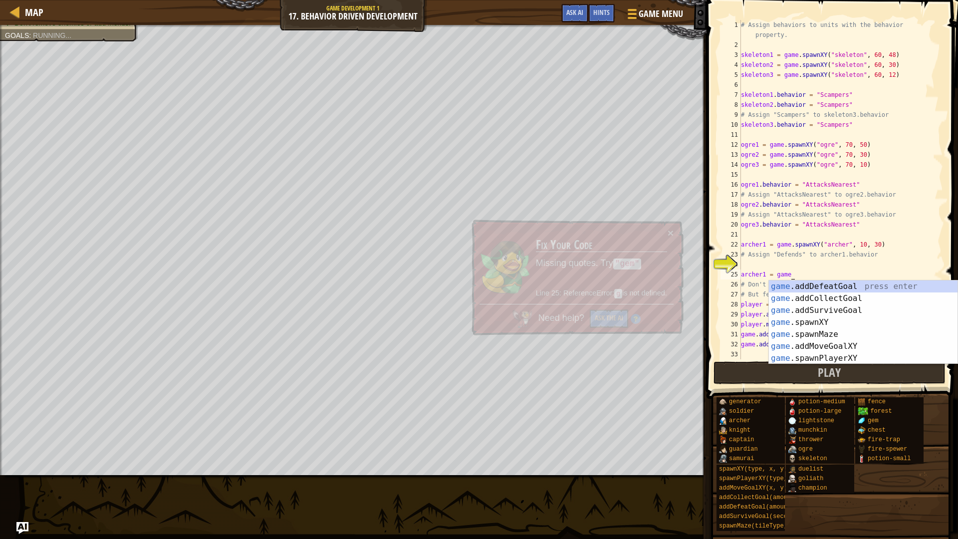
scroll to position [4, 3]
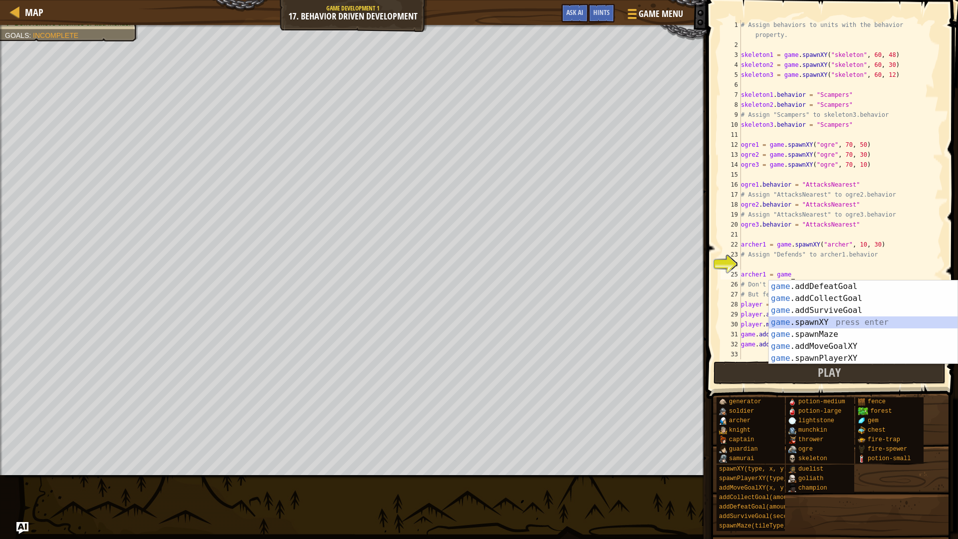
type textarea "archer1 = game.spawnXY("fence", 36, 30)"
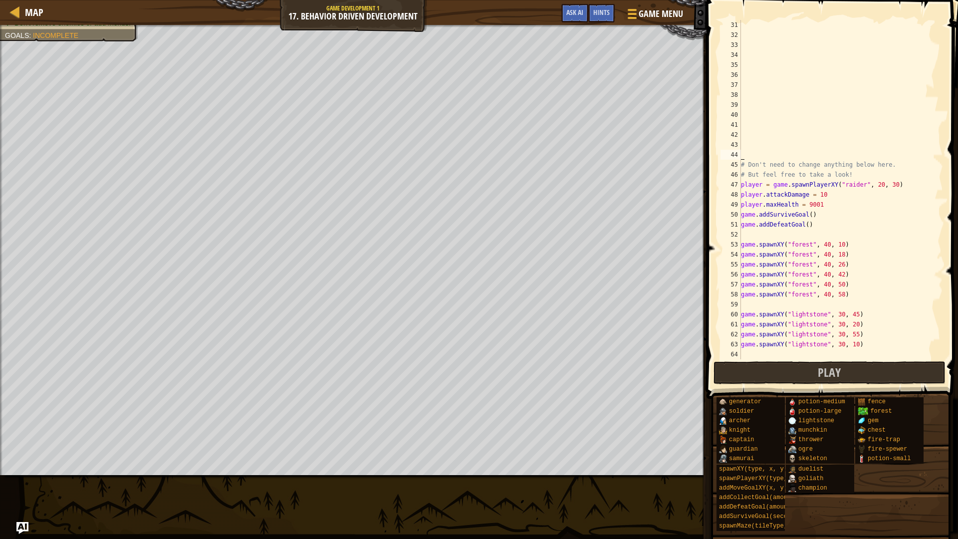
scroll to position [219, 0]
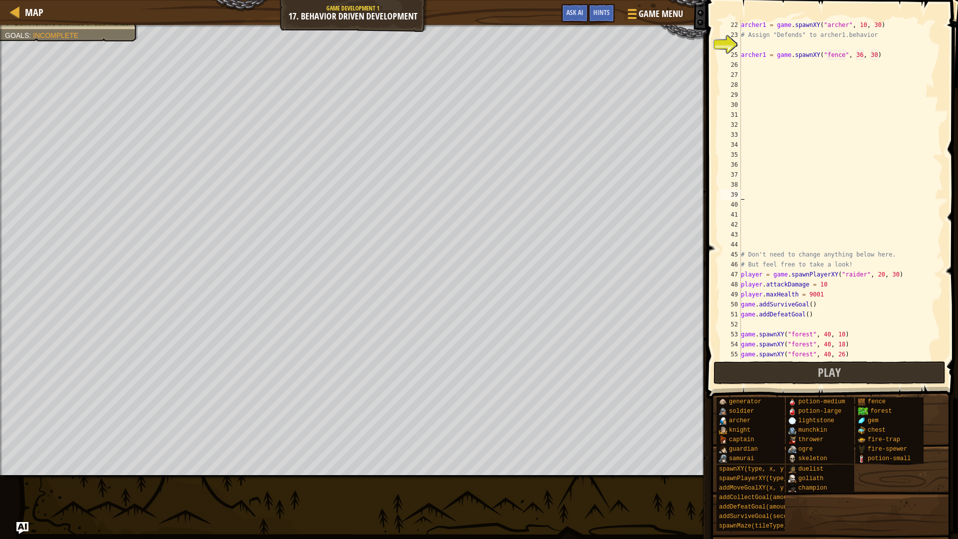
click at [782, 197] on div "archer1 = game . spawnXY ( "[PERSON_NAME]" , 10 , 30 ) # Assign "Defends" to ar…" at bounding box center [837, 199] width 197 height 359
drag, startPoint x: 783, startPoint y: 205, endPoint x: 794, endPoint y: 233, distance: 30.0
click at [787, 209] on div "archer1 = game . spawnXY ( "[PERSON_NAME]" , 10 , 30 ) # Assign "Defends" to ar…" at bounding box center [837, 199] width 197 height 359
click at [794, 233] on div "archer1 = game . spawnXY ( "[PERSON_NAME]" , 10 , 30 ) # Assign "Defends" to ar…" at bounding box center [837, 199] width 197 height 359
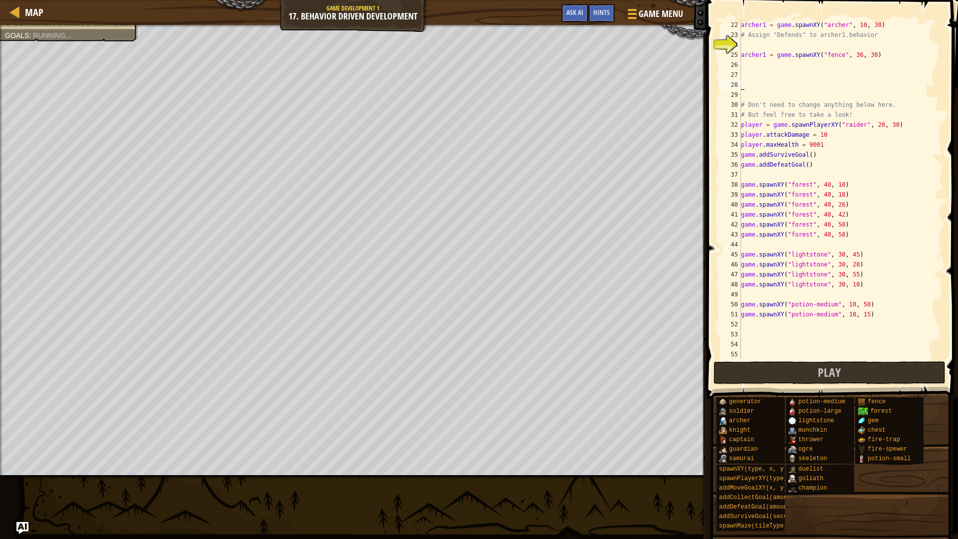
scroll to position [190, 0]
click at [786, 121] on div "# Assign "AttacksNearest" to ogre3.behavior ogre3 . behavior = "AttacksNearest"…" at bounding box center [837, 199] width 197 height 359
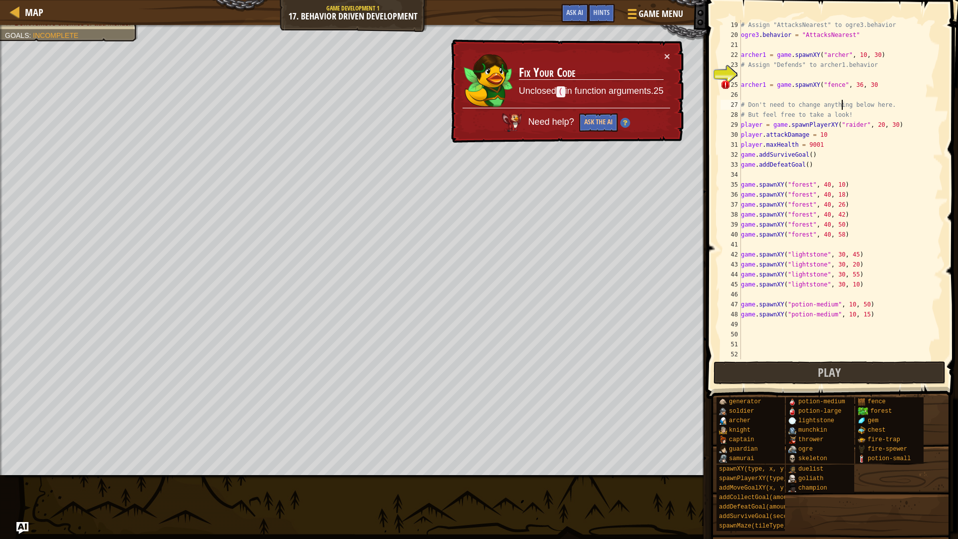
click at [842, 108] on div "# Assign "AttacksNearest" to ogre3.behavior ogre3 . behavior = "AttacksNearest"…" at bounding box center [837, 199] width 197 height 359
click at [876, 80] on div "# Assign "AttacksNearest" to ogre3.behavior ogre3 . behavior = "AttacksNearest"…" at bounding box center [837, 199] width 197 height 359
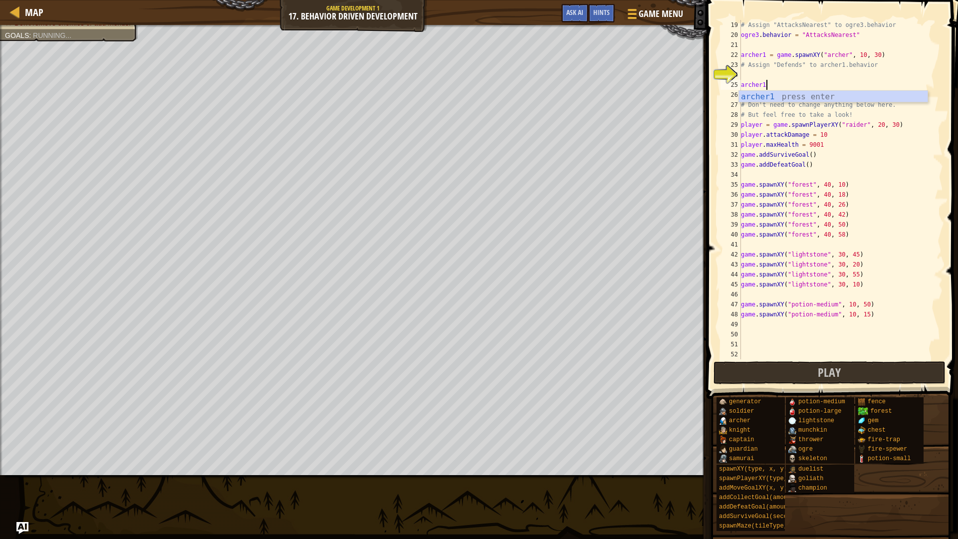
scroll to position [4, 0]
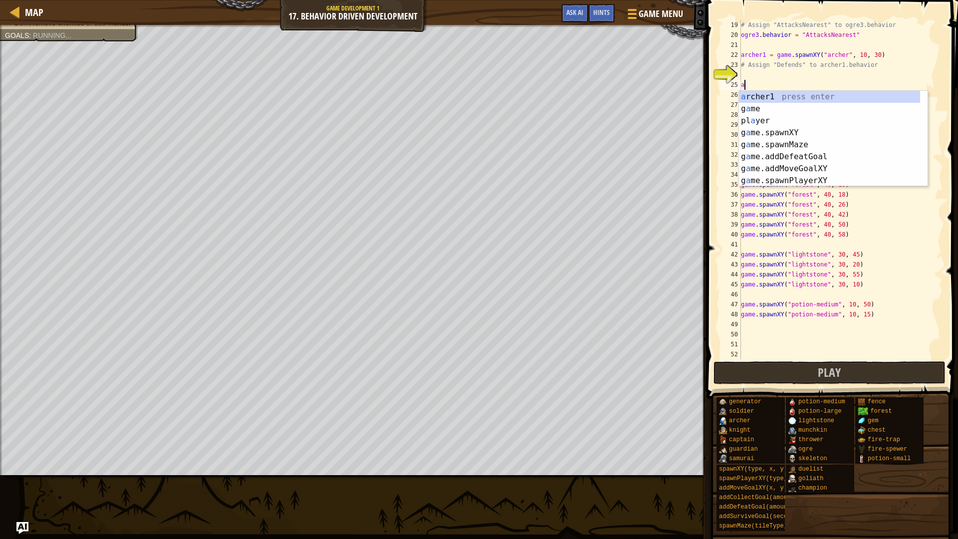
type textarea "a"
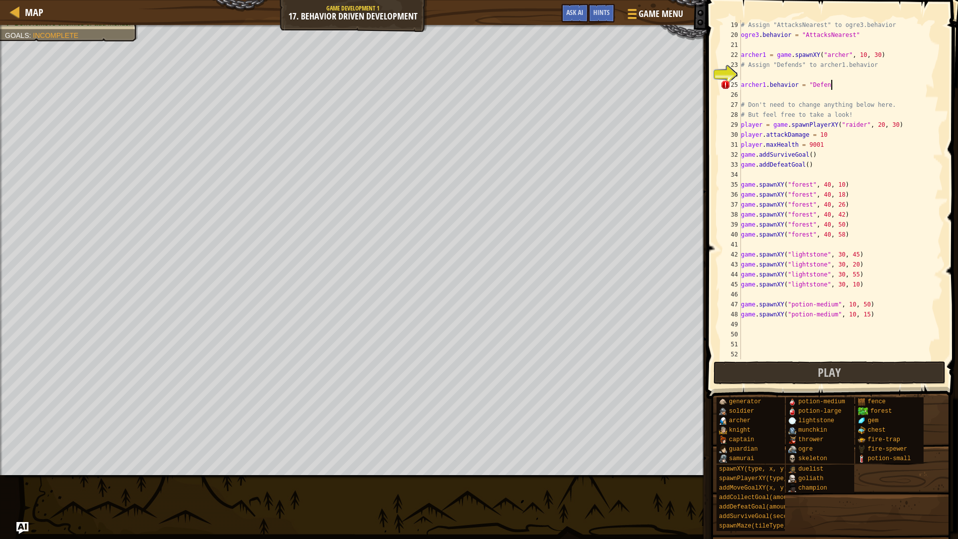
scroll to position [4, 7]
type textarea "archer1.behavior = "Defends""
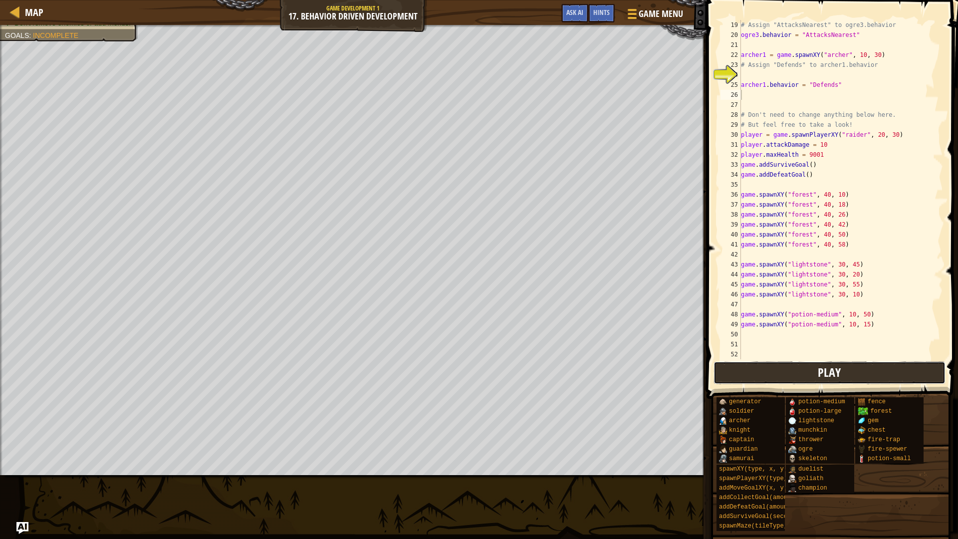
click at [808, 367] on button "Play" at bounding box center [829, 372] width 232 height 23
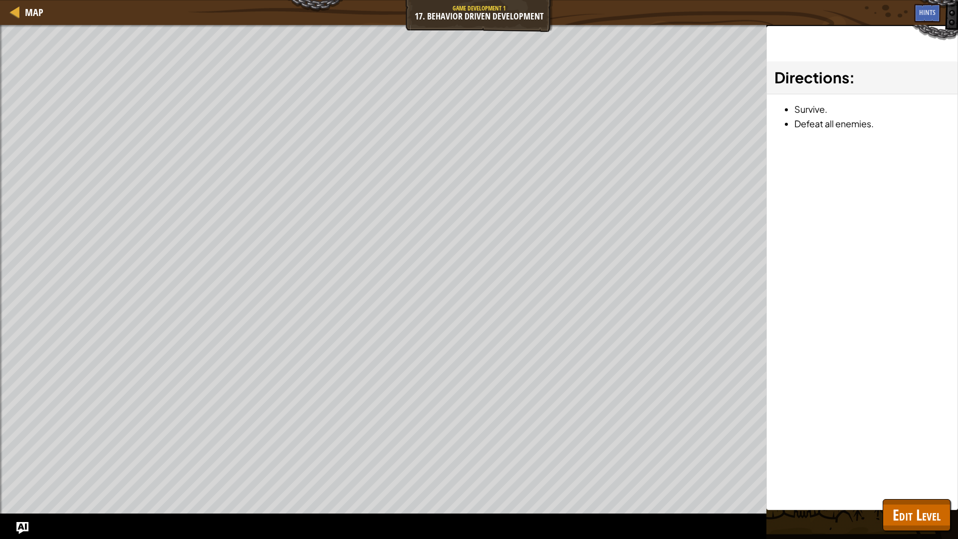
click at [946, 475] on div "Win the game. Archers should Defend. Ogres should AttackNearest. Skeletons shou…" at bounding box center [479, 282] width 958 height 514
click at [905, 475] on button "Edit Level" at bounding box center [916, 515] width 68 height 32
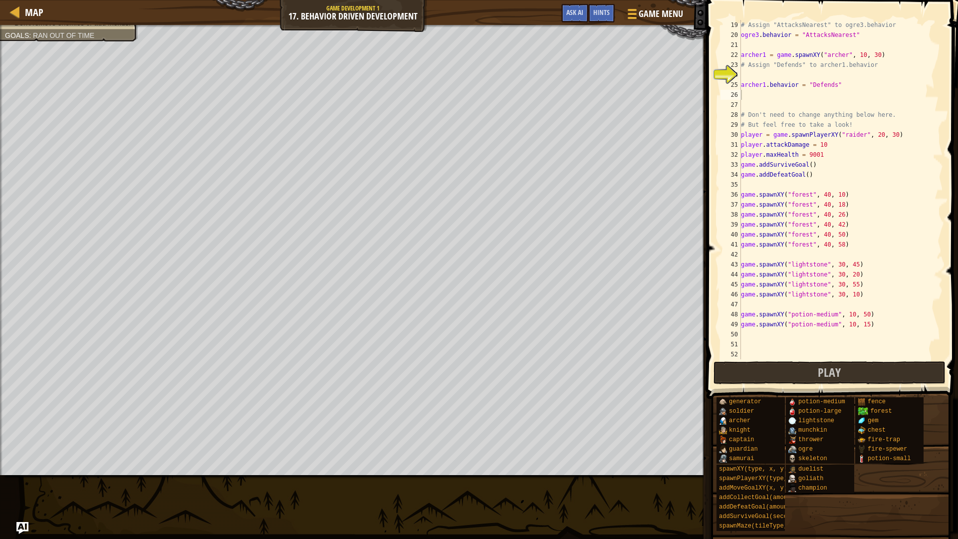
scroll to position [200, 0]
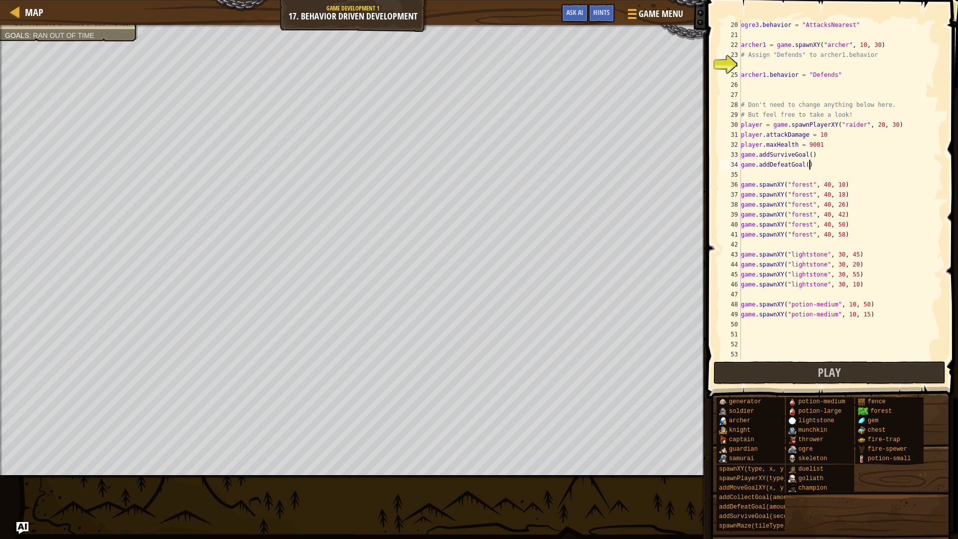
click at [810, 162] on div "ogre3 . behavior = "AttacksNearest" archer1 = game . spawnXY ( "[PERSON_NAME]" …" at bounding box center [837, 199] width 197 height 359
drag, startPoint x: 836, startPoint y: 132, endPoint x: 820, endPoint y: 133, distance: 15.5
click at [820, 133] on div "ogre3 . behavior = "AttacksNearest" archer1 = game . spawnXY ( "[PERSON_NAME]" …" at bounding box center [837, 199] width 197 height 359
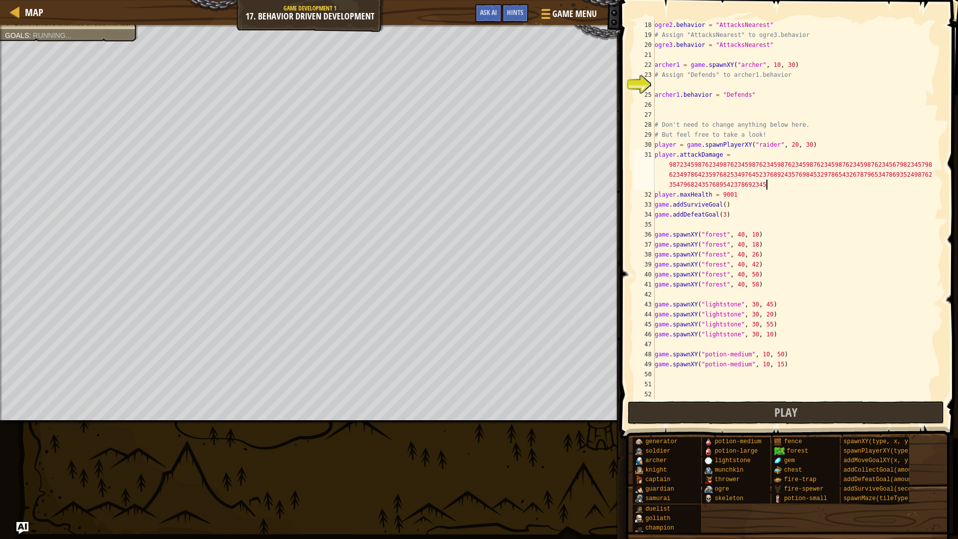
scroll to position [4, 59]
type textarea "player.attackDamage = 987234598762349876234598762345987623459876234598762345987…"
click at [836, 424] on button "Play" at bounding box center [786, 412] width 316 height 23
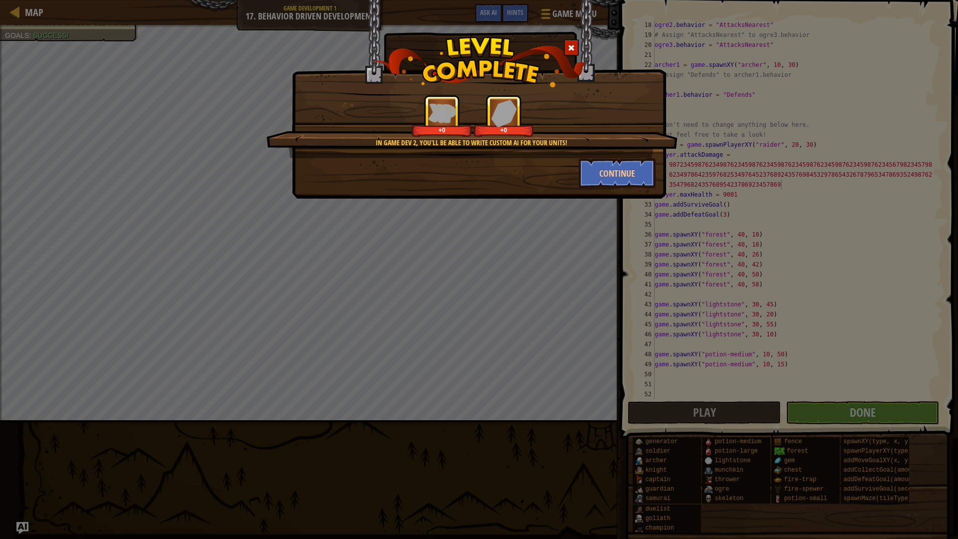
click at [613, 192] on div "In Game Dev 2, you'll be able to write custom AI for your units! +0 +0 Continue" at bounding box center [479, 99] width 374 height 199
click at [612, 180] on button "Continue" at bounding box center [617, 173] width 77 height 30
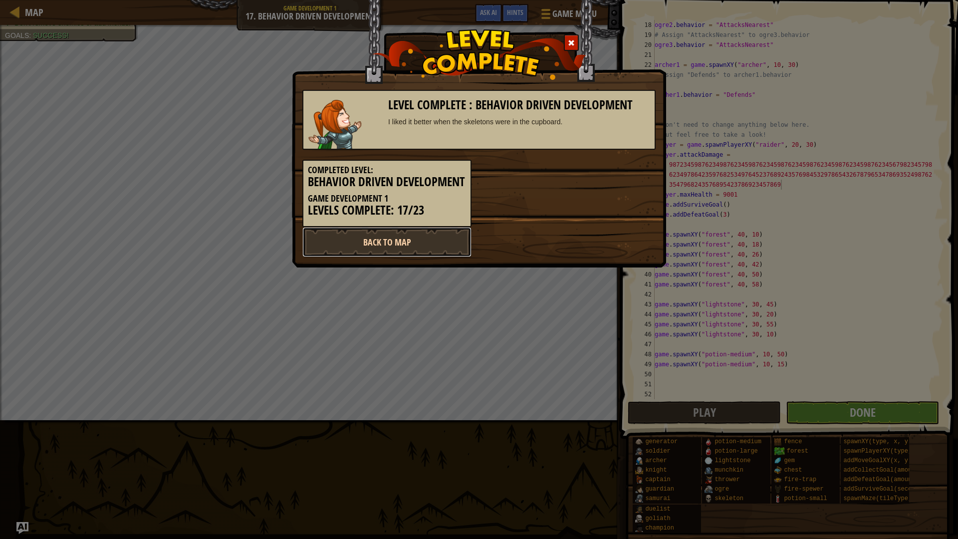
click at [407, 255] on link "Back to Map" at bounding box center [386, 242] width 169 height 30
